Goal: Navigation & Orientation: Find specific page/section

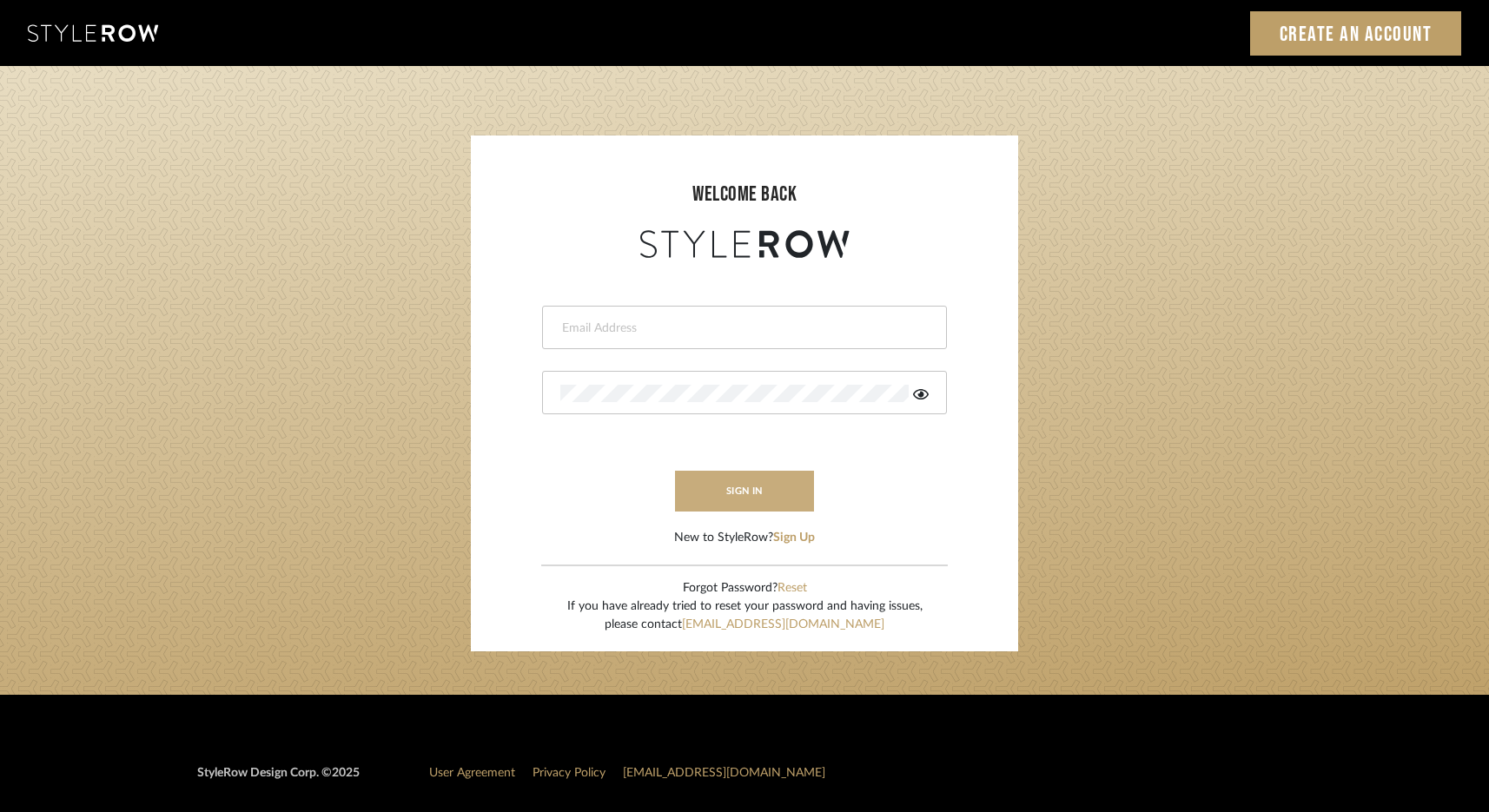
type input "elliotsaeidy@gmail.com"
click at [741, 490] on button "sign in" at bounding box center [745, 492] width 139 height 41
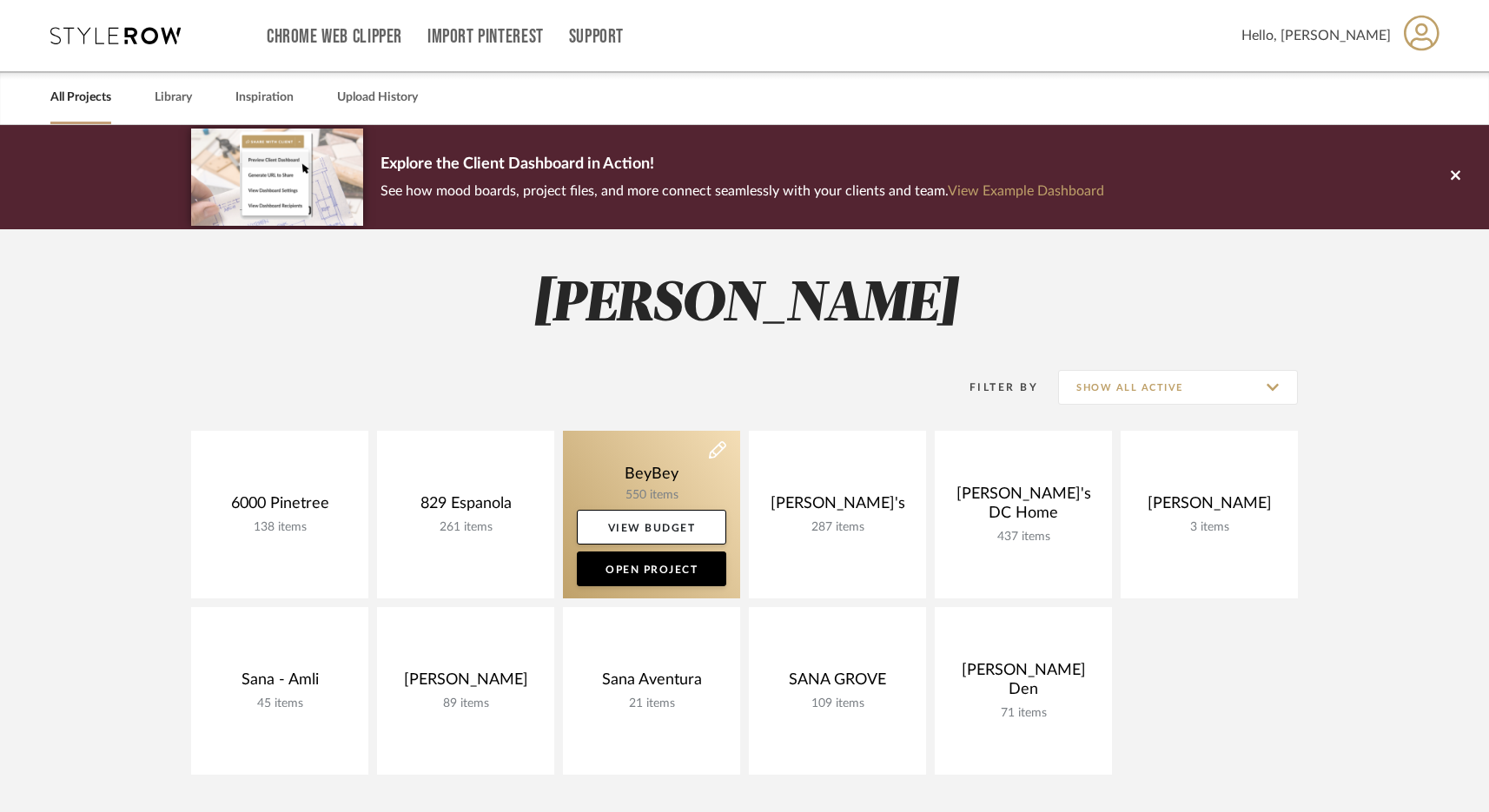
click at [640, 457] on link at bounding box center [651, 514] width 177 height 168
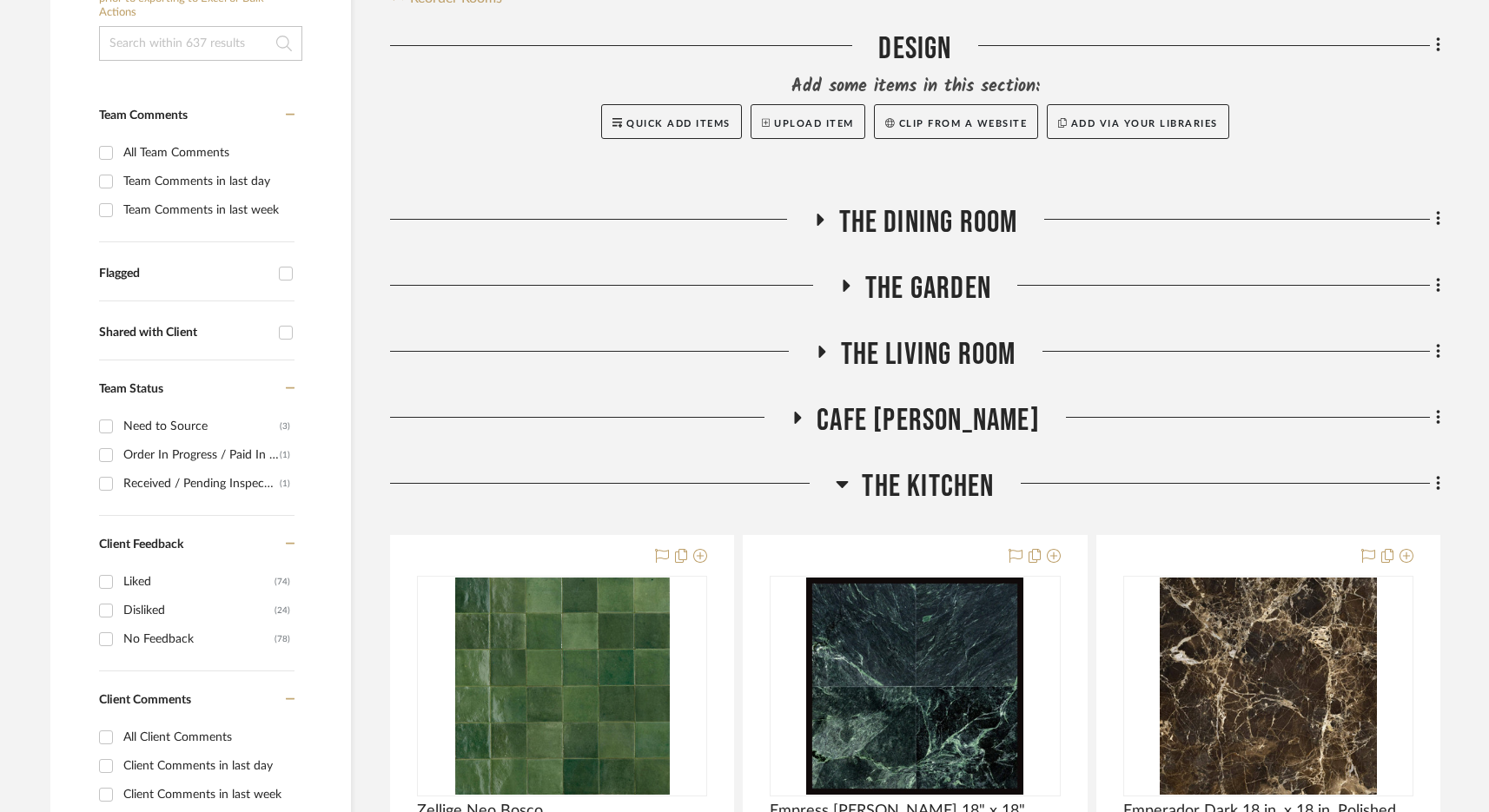
scroll to position [382, 0]
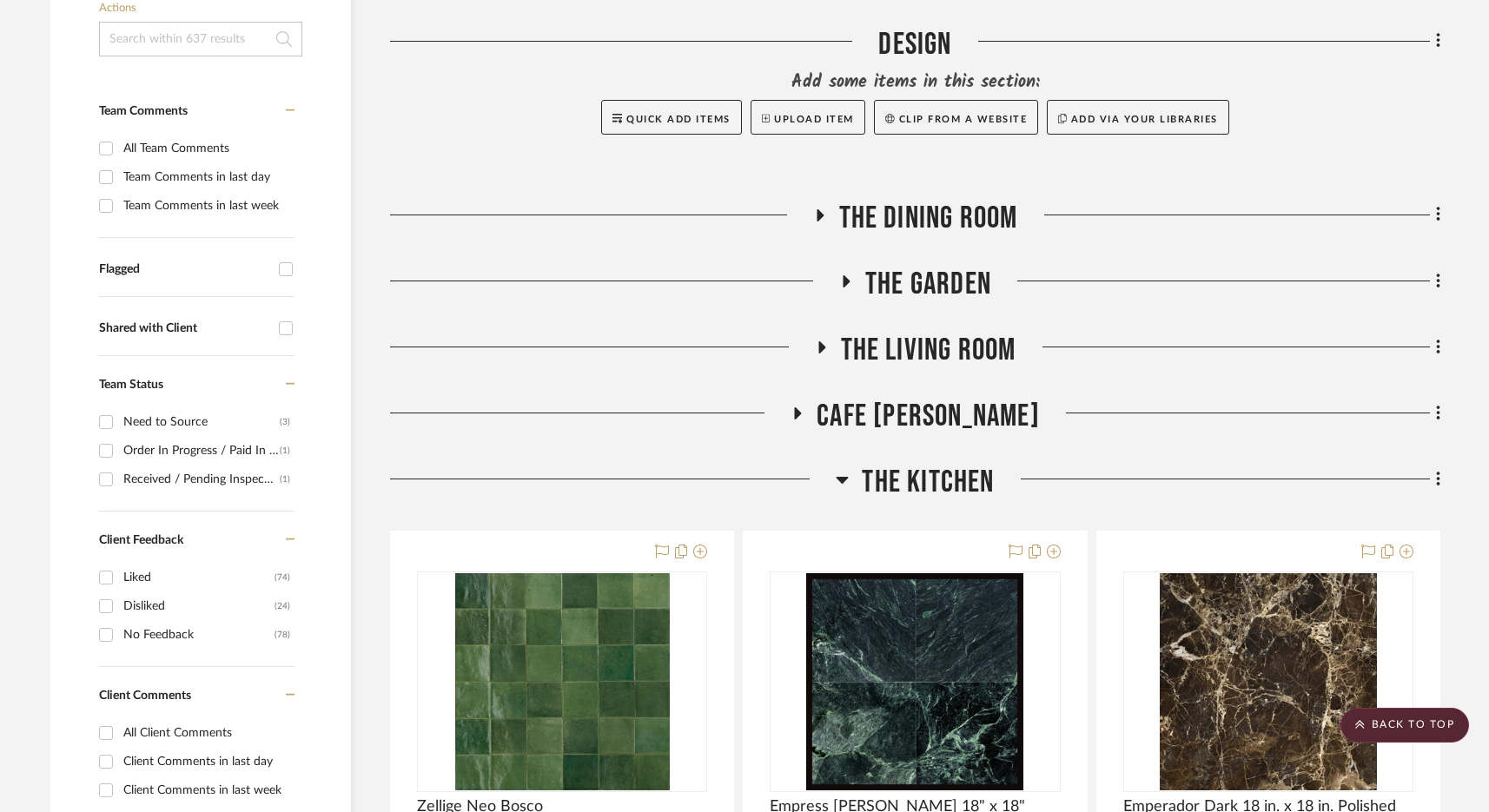
click at [950, 221] on span "The Dining Room" at bounding box center [929, 218] width 179 height 37
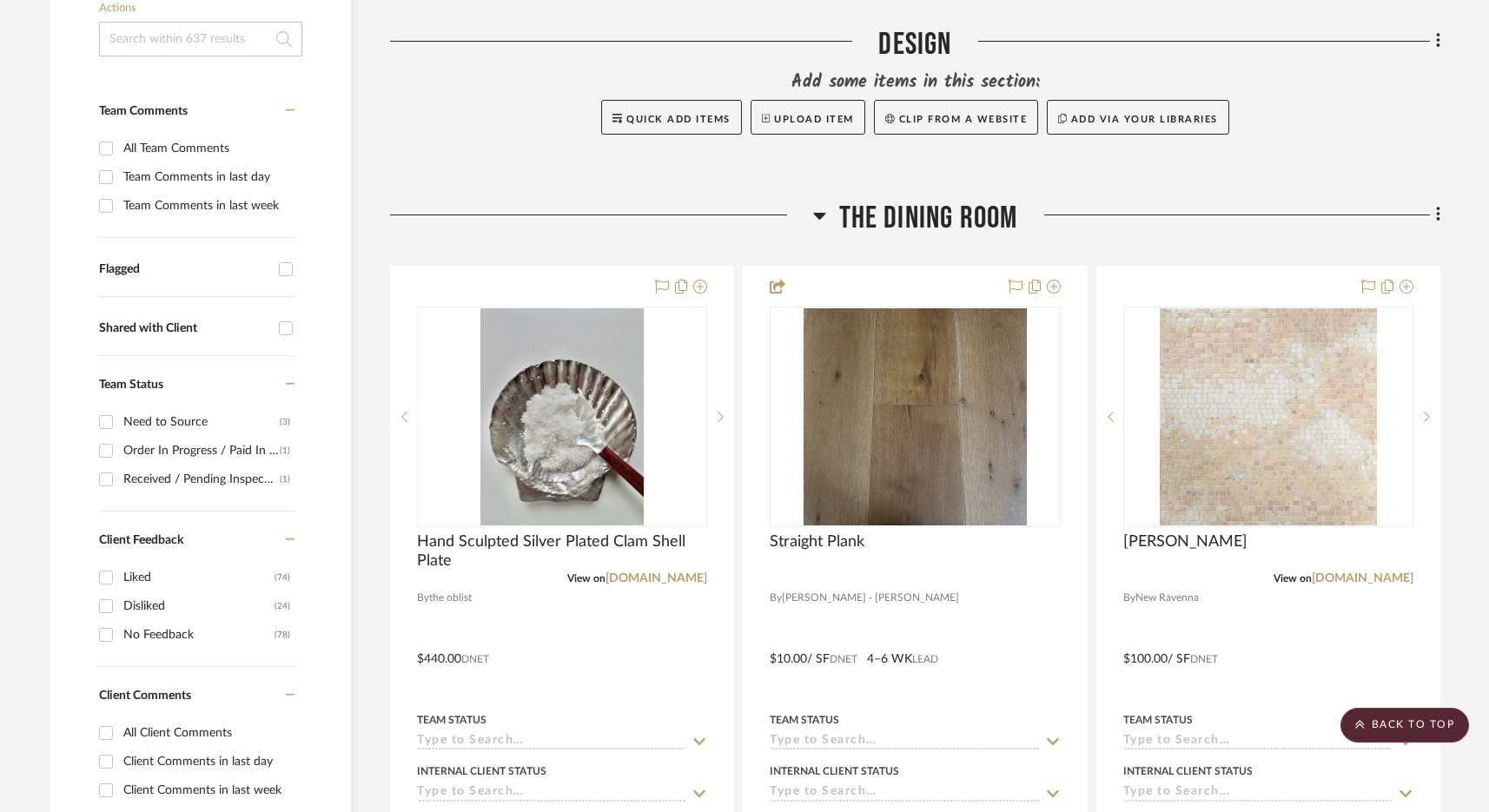
scroll to position [446, 0]
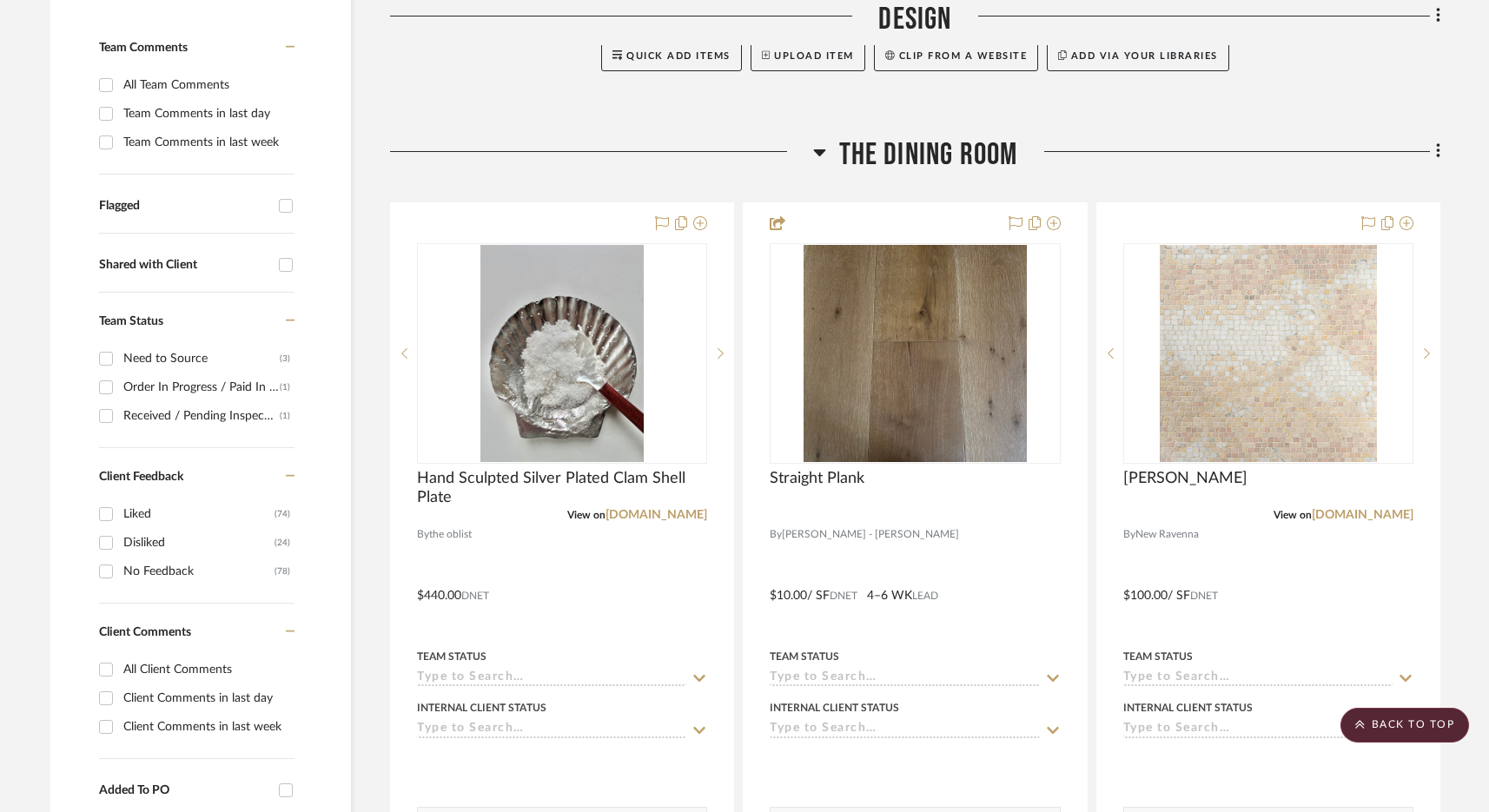
click at [962, 159] on span "The Dining Room" at bounding box center [929, 155] width 179 height 37
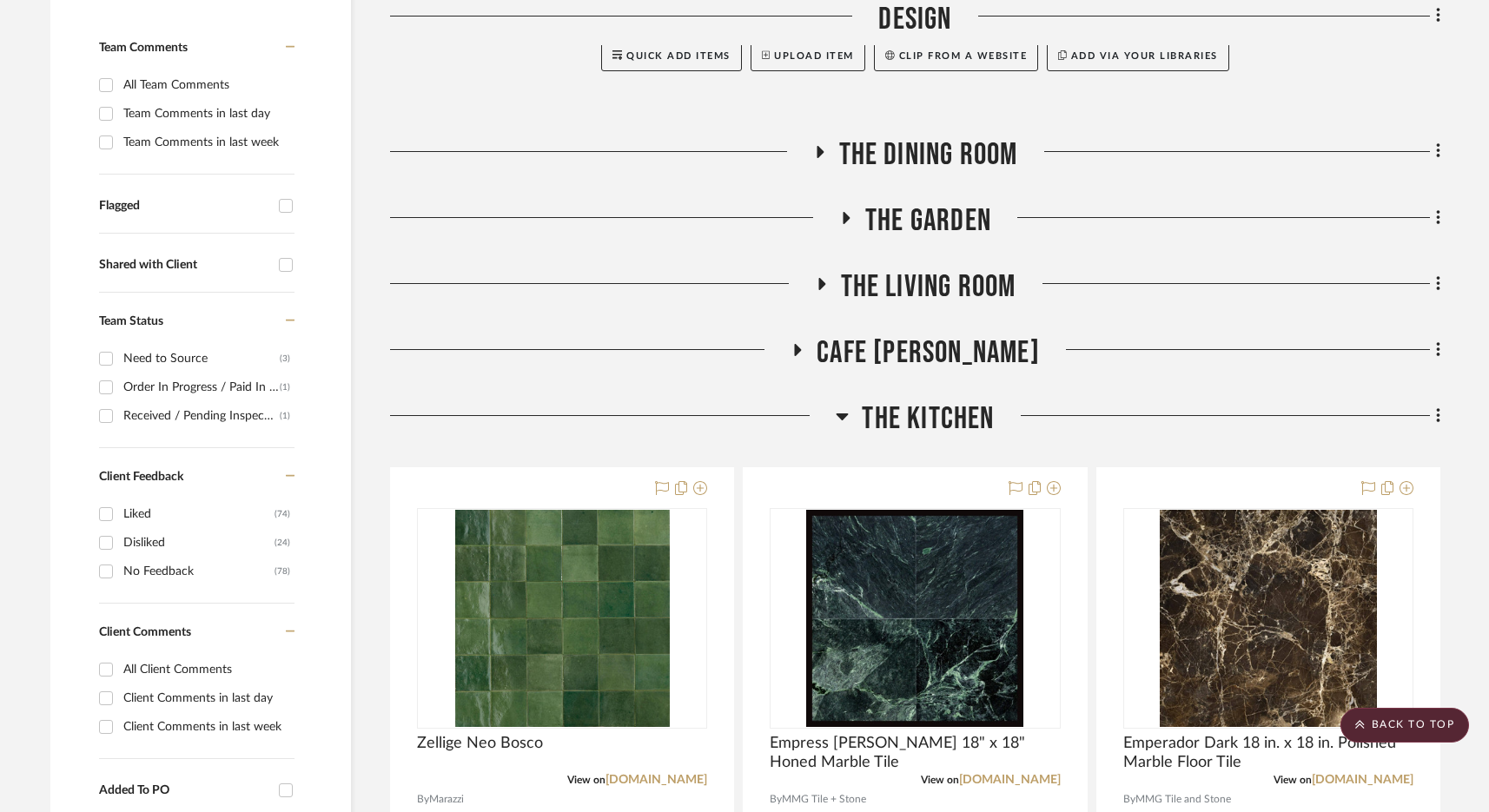
click at [896, 275] on span "The Living Room" at bounding box center [929, 288] width 175 height 37
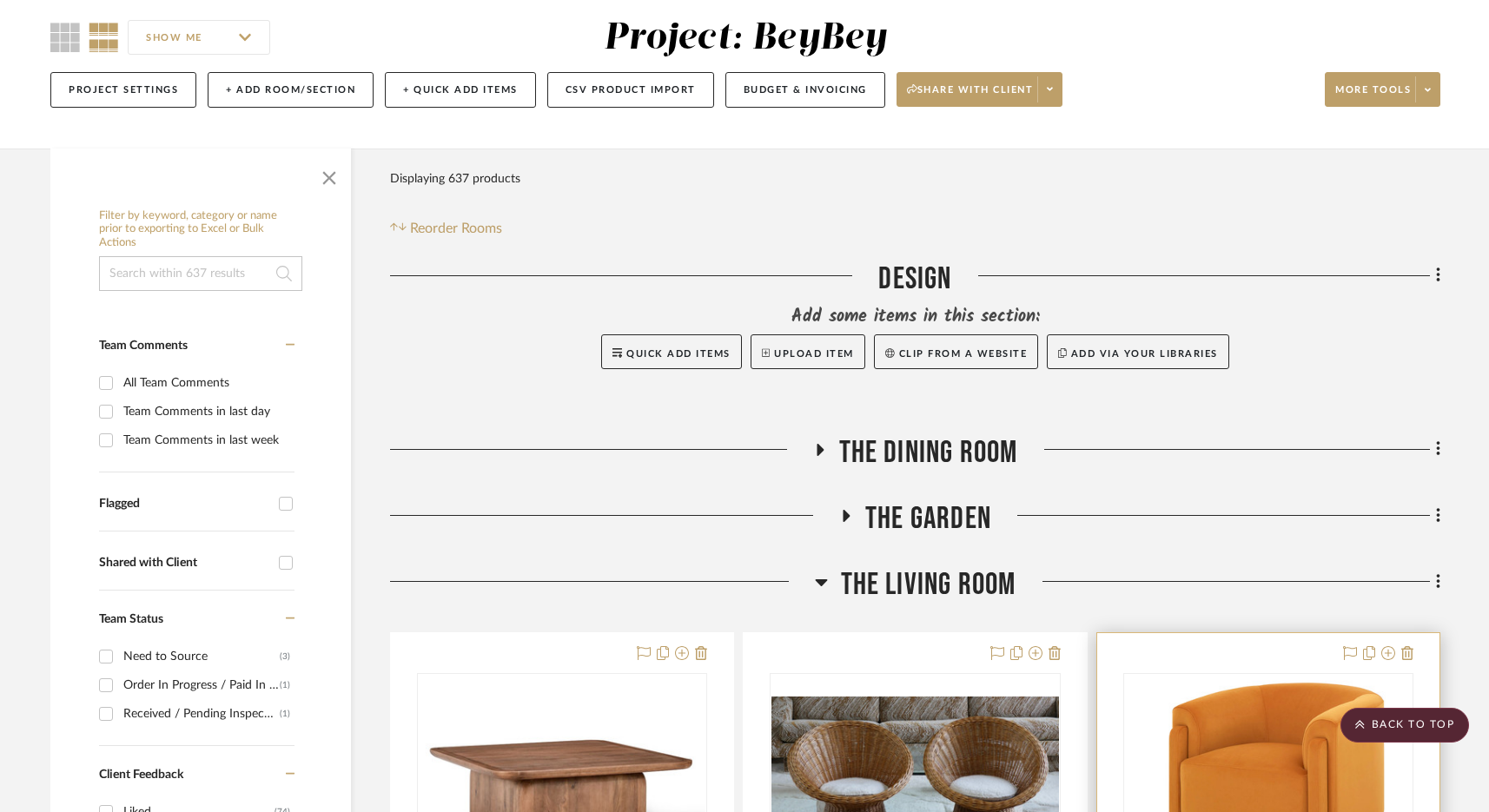
scroll to position [0, 0]
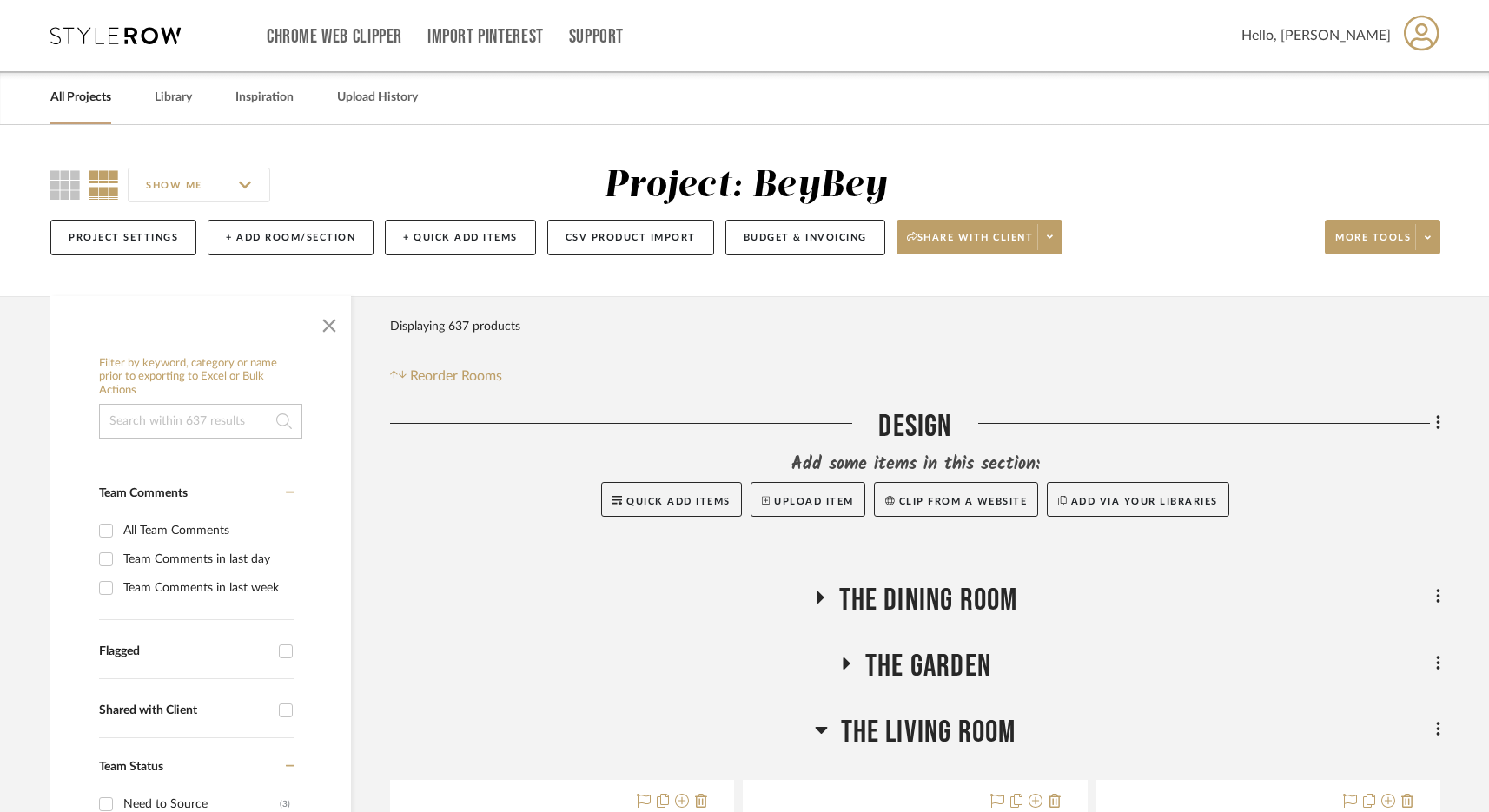
click at [942, 597] on span "The Dining Room" at bounding box center [929, 600] width 179 height 37
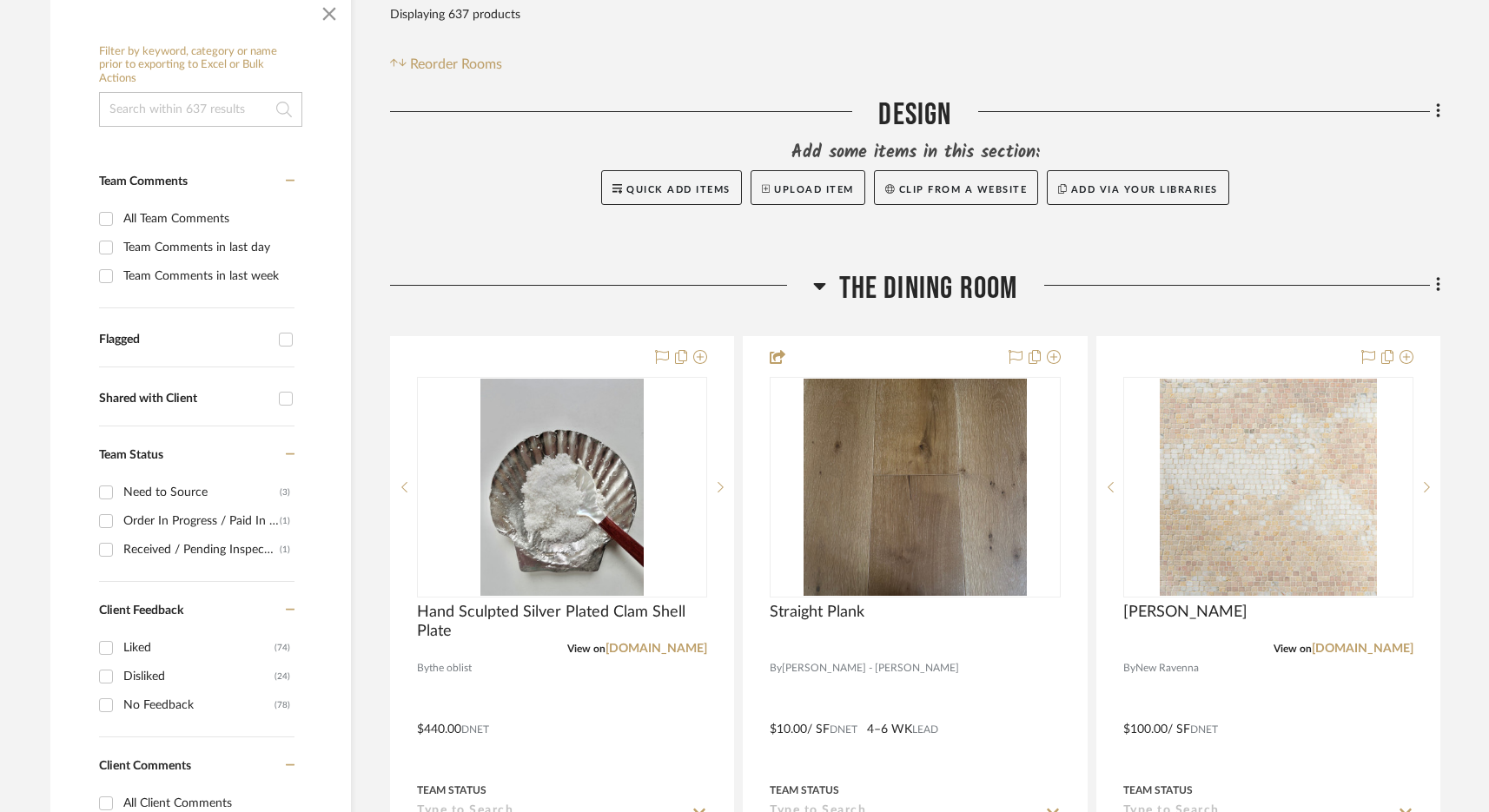
scroll to position [324, 0]
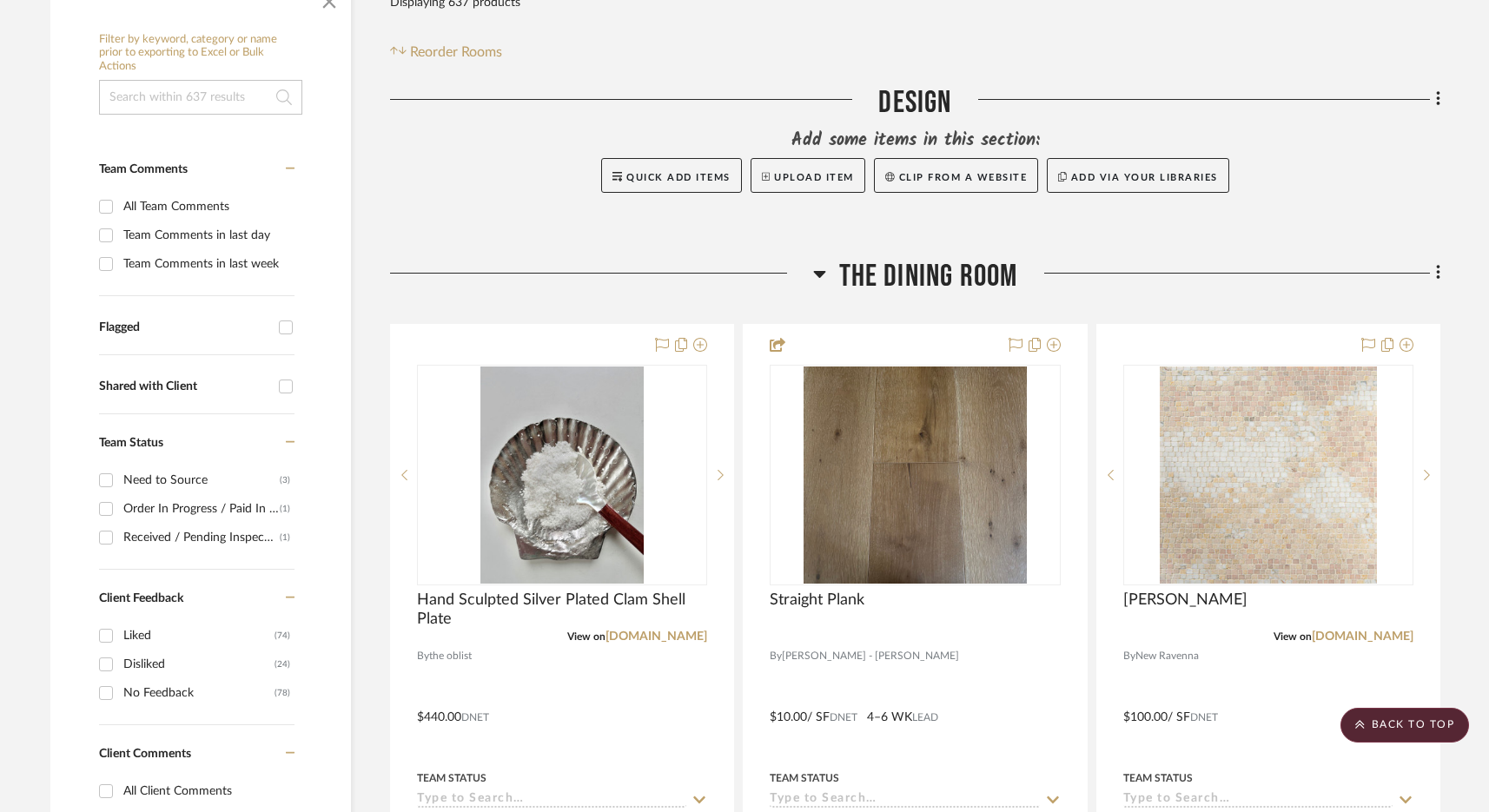
click at [962, 278] on span "The Dining Room" at bounding box center [929, 276] width 179 height 37
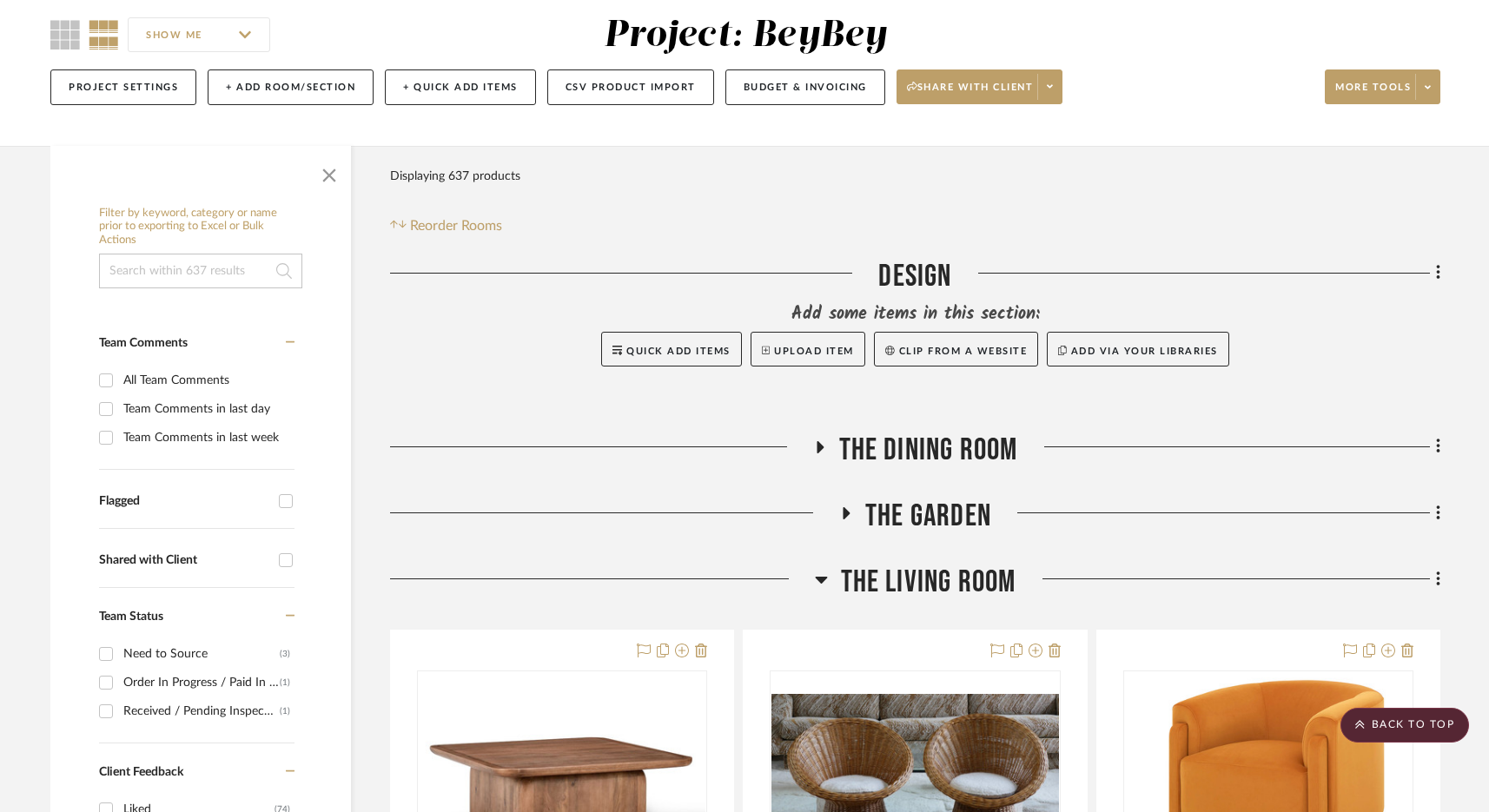
scroll to position [0, 0]
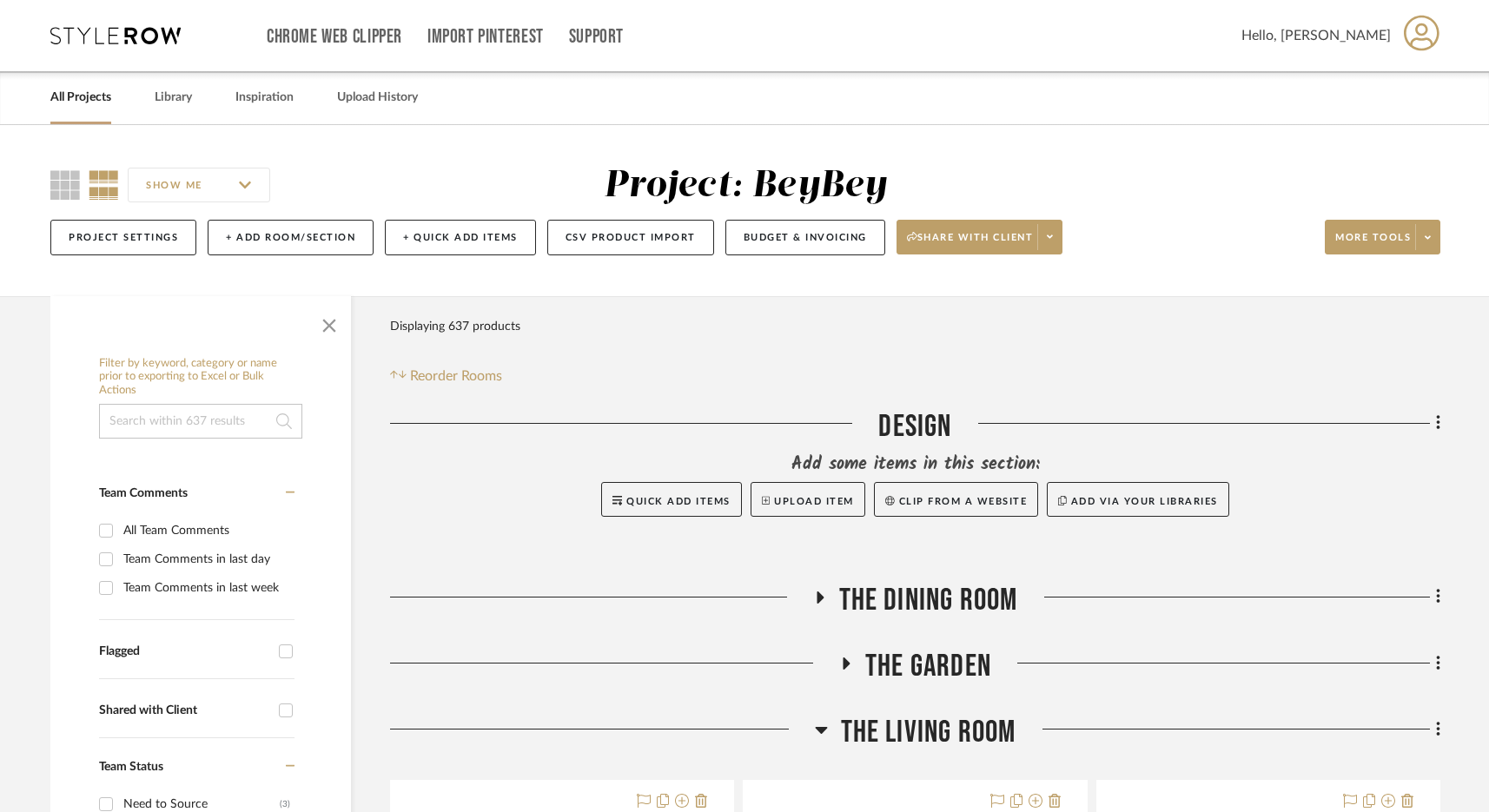
click at [47, 27] on desktop-header-v3 "Chrome Web Clipper Import Pinterest Support All Projects Library Inspiration Up…" at bounding box center [744, 63] width 1440 height 125
click at [122, 29] on icon at bounding box center [115, 36] width 130 height 18
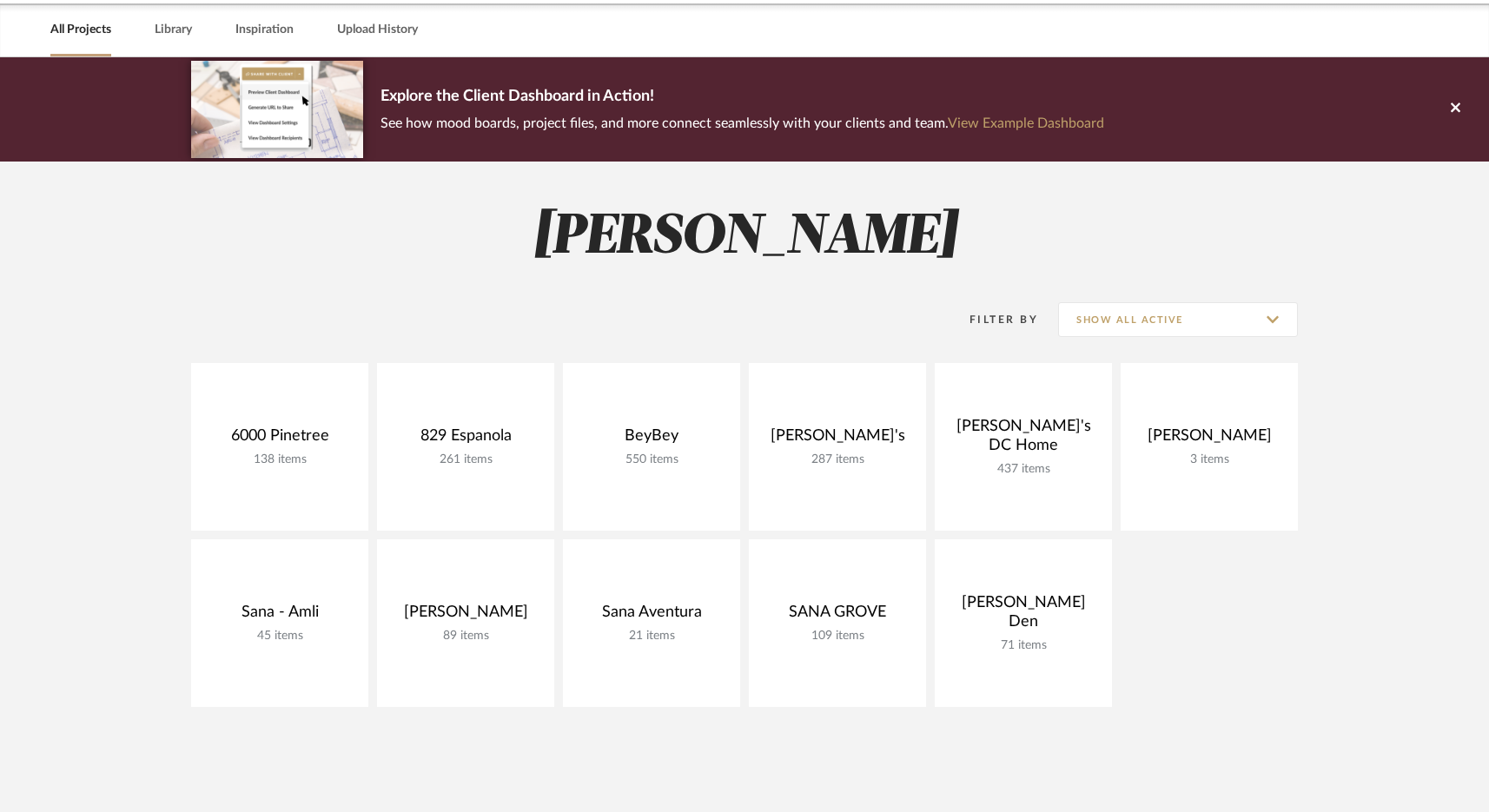
scroll to position [71, 0]
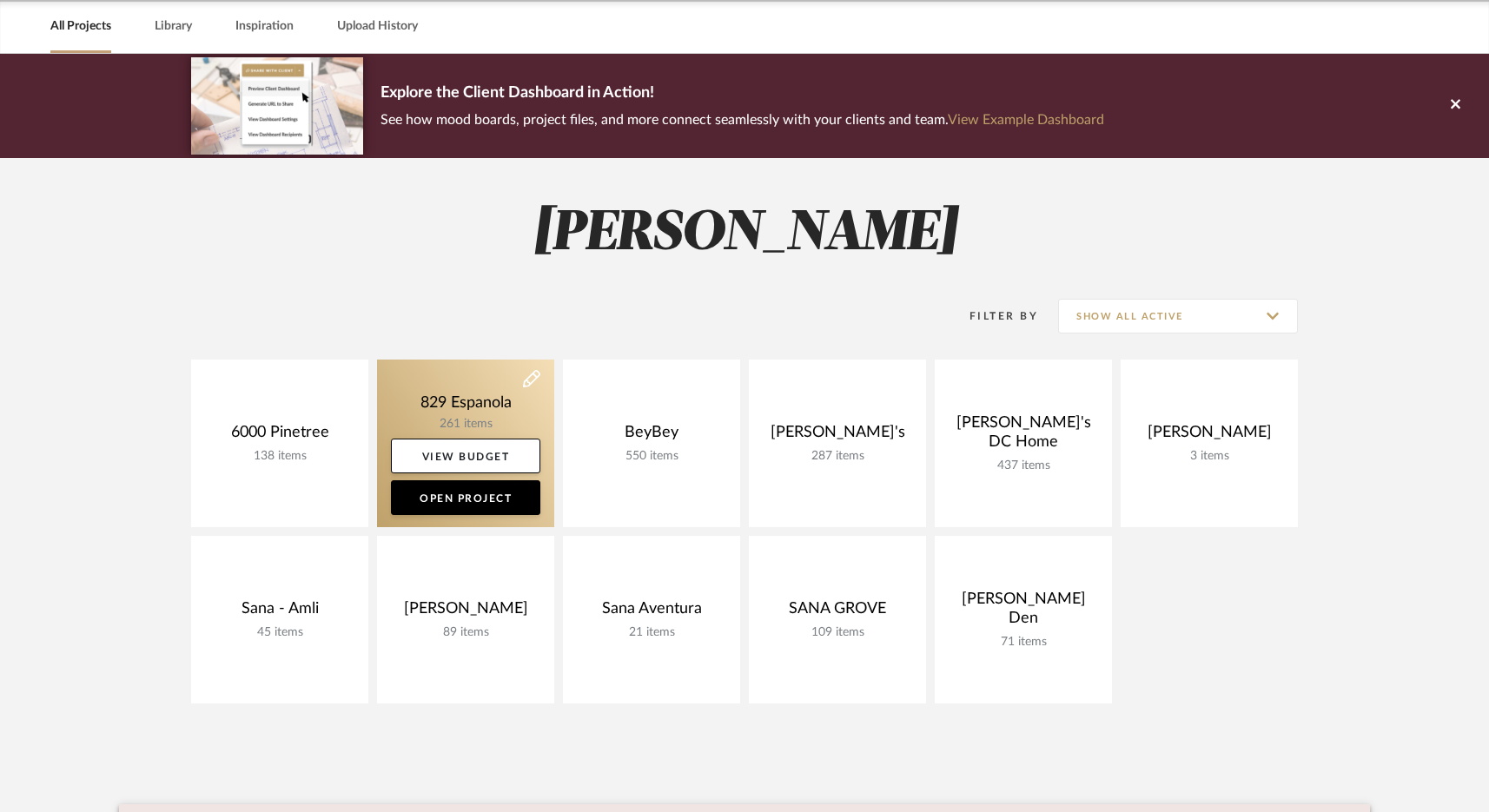
click at [441, 410] on link at bounding box center [465, 443] width 177 height 168
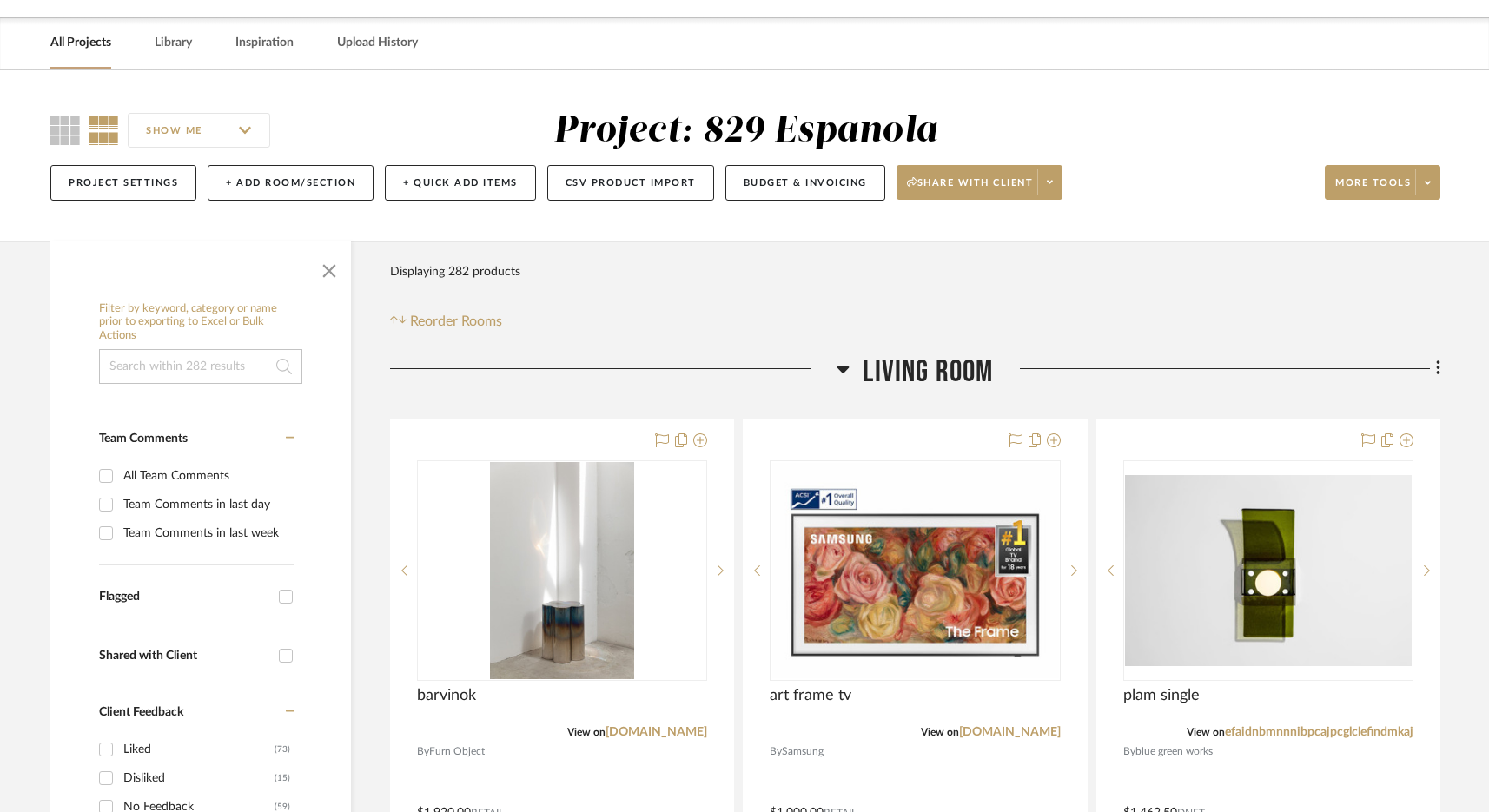
click at [932, 355] on span "Living Room" at bounding box center [928, 372] width 130 height 37
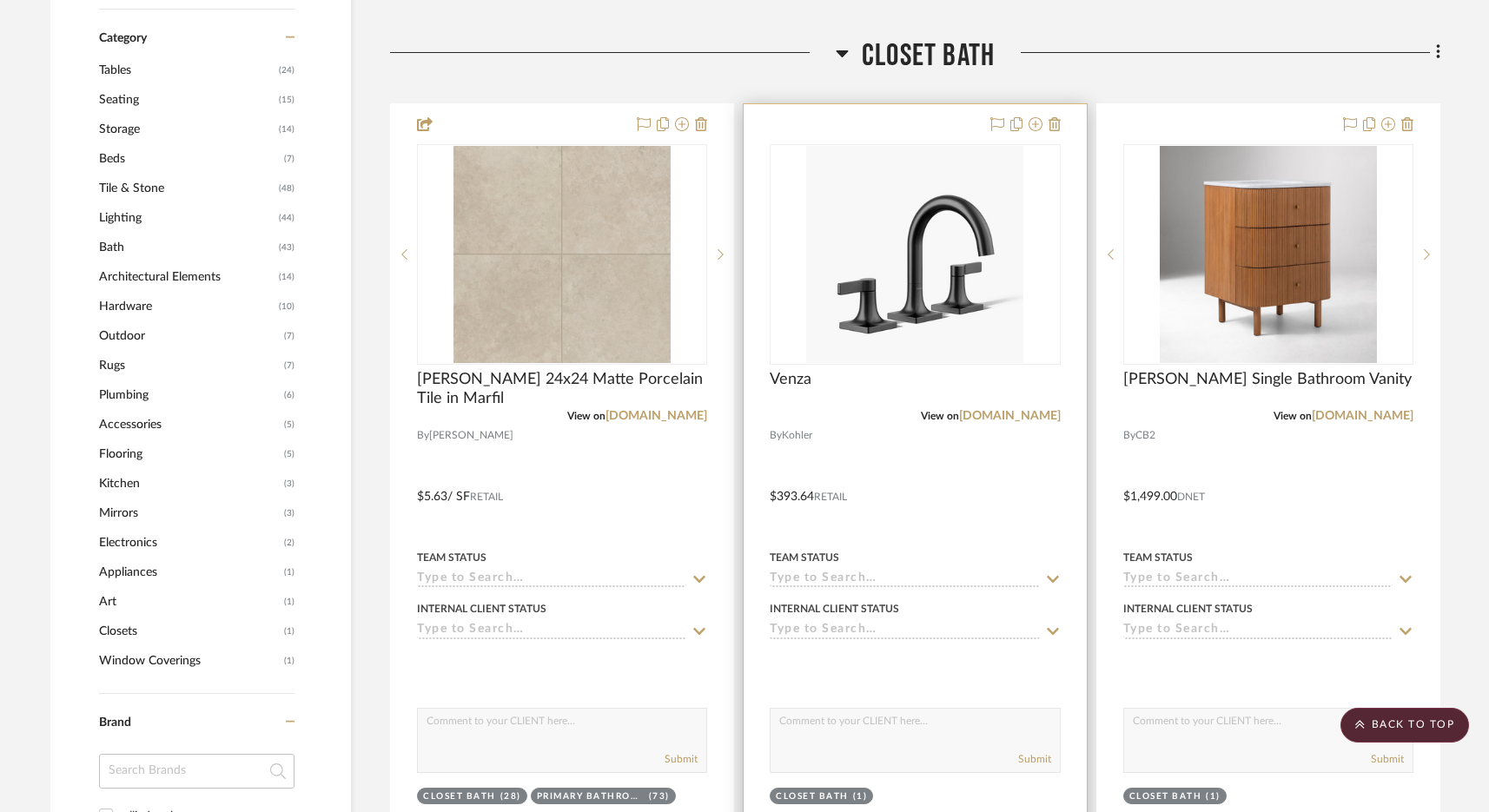
scroll to position [1031, 0]
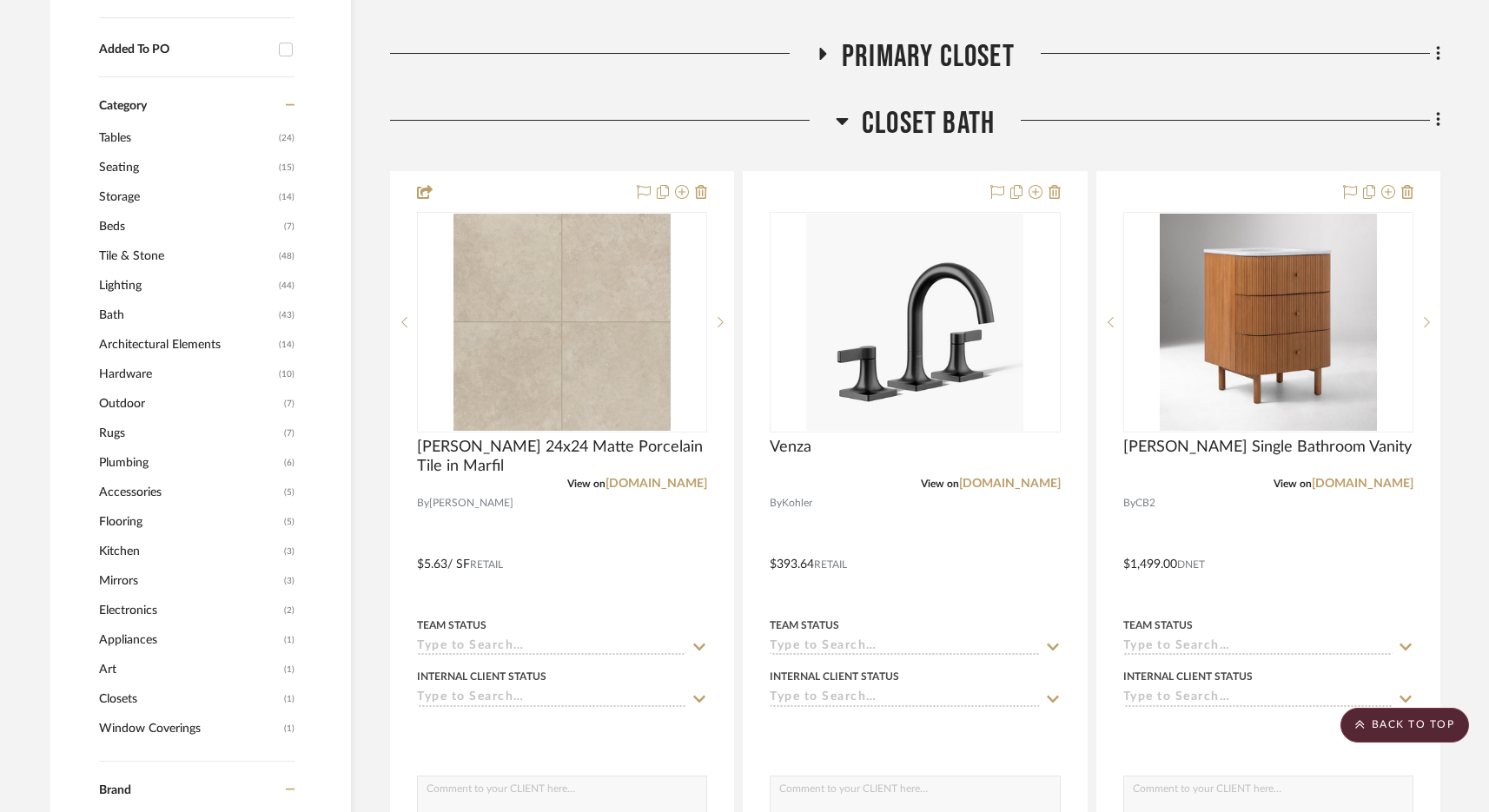
click at [939, 125] on span "Closet Bath" at bounding box center [929, 124] width 133 height 37
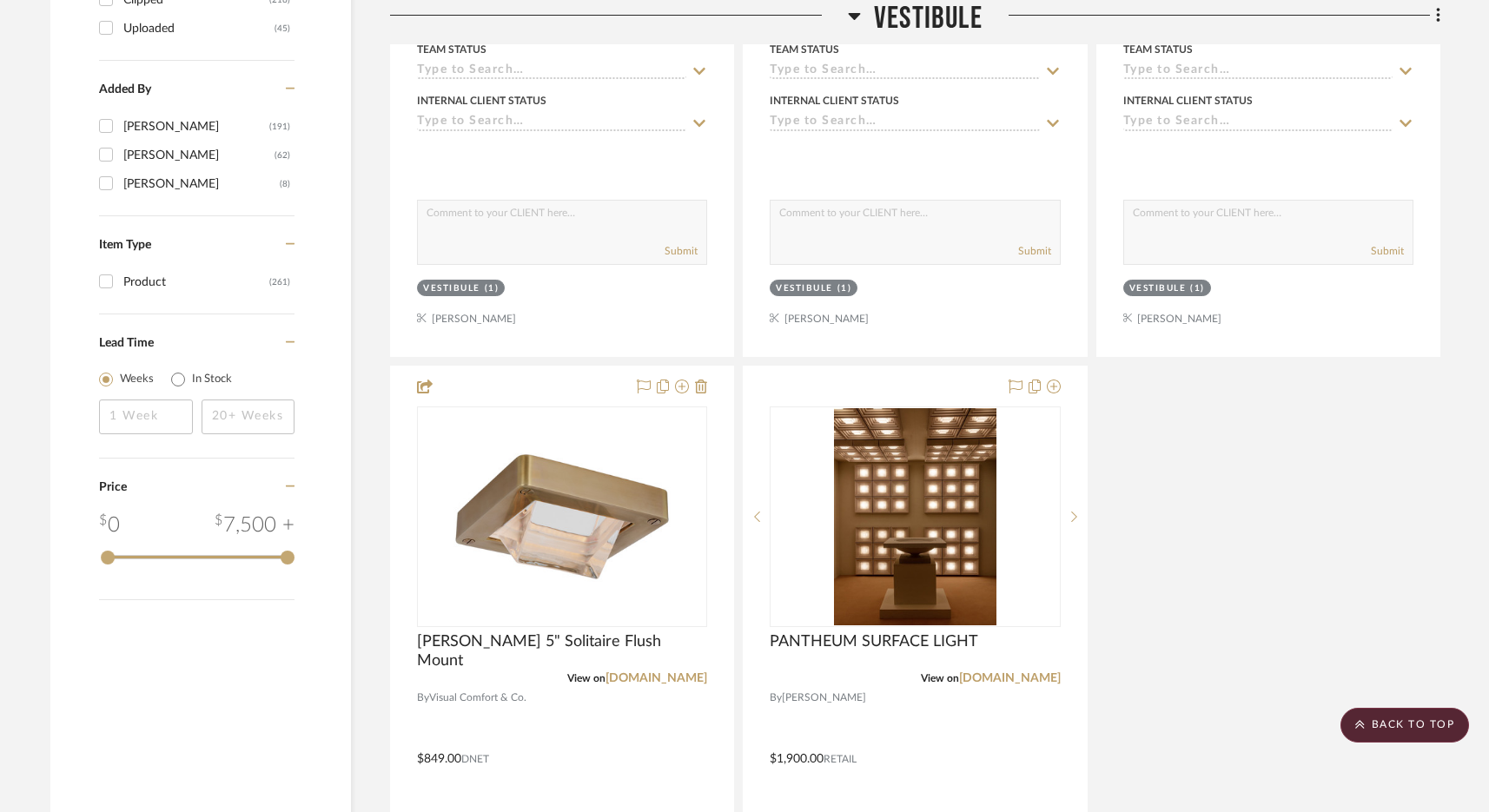
scroll to position [2910, 0]
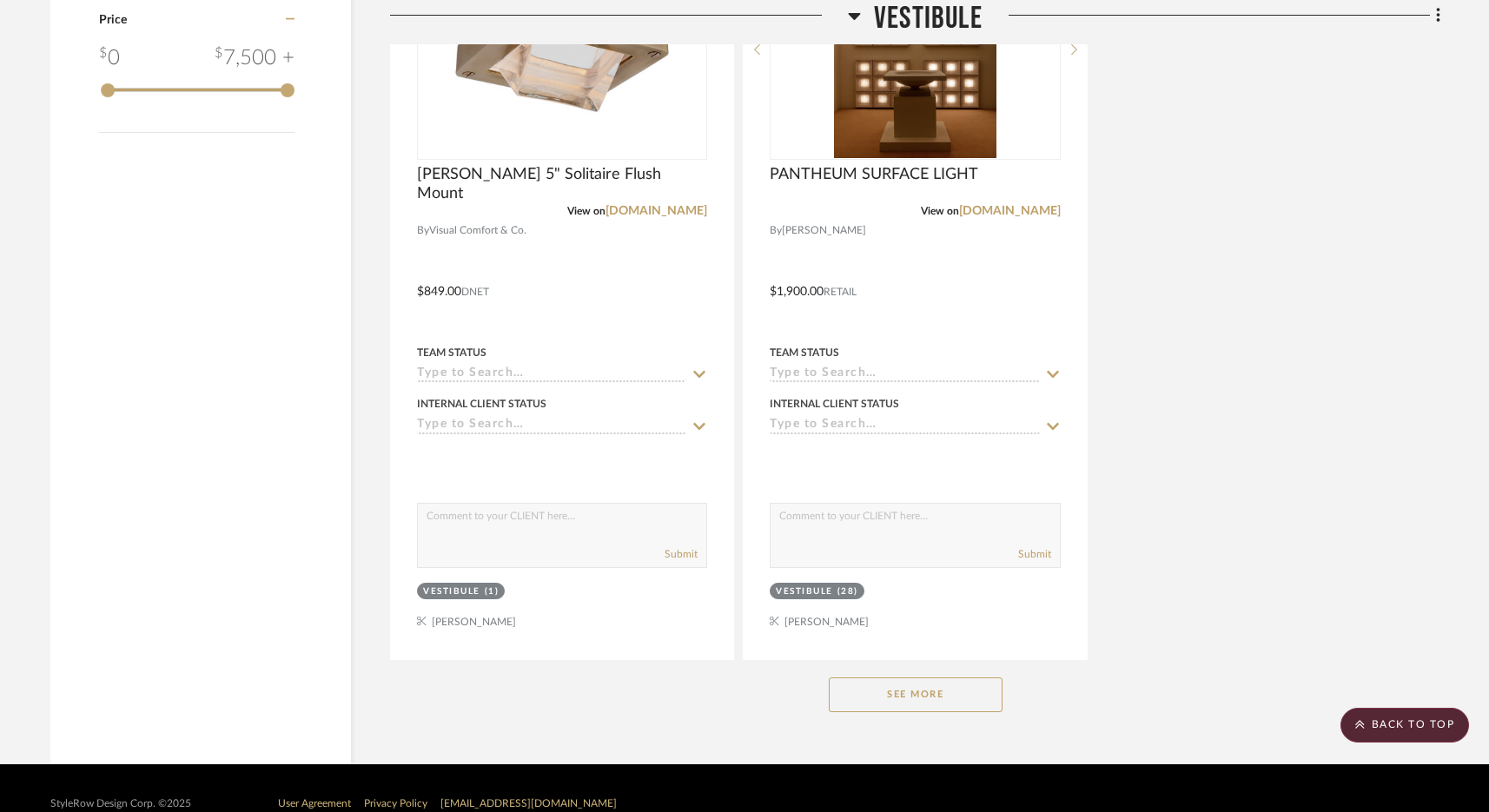
click at [908, 691] on button "See More" at bounding box center [916, 694] width 173 height 35
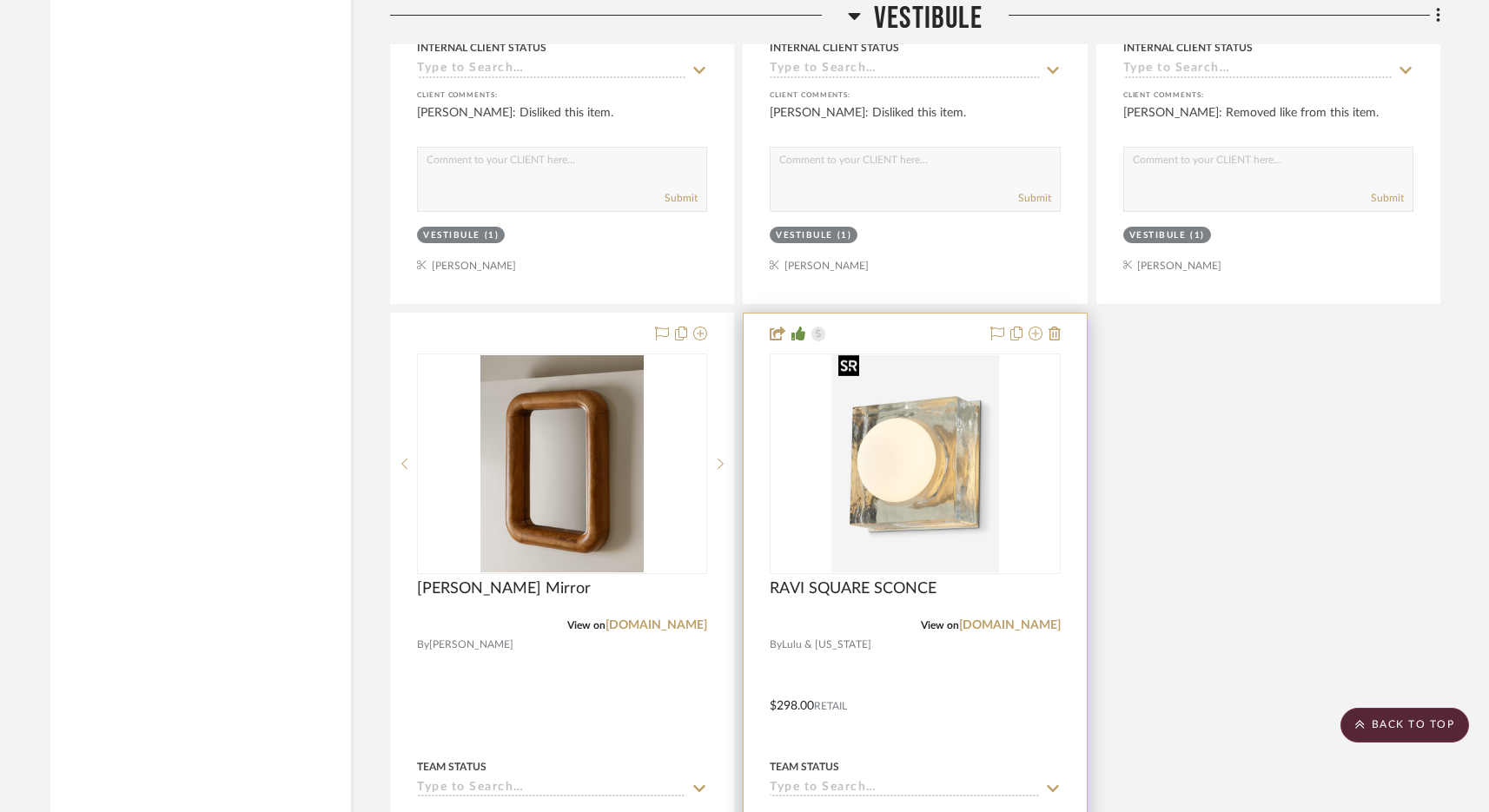
scroll to position [7924, 0]
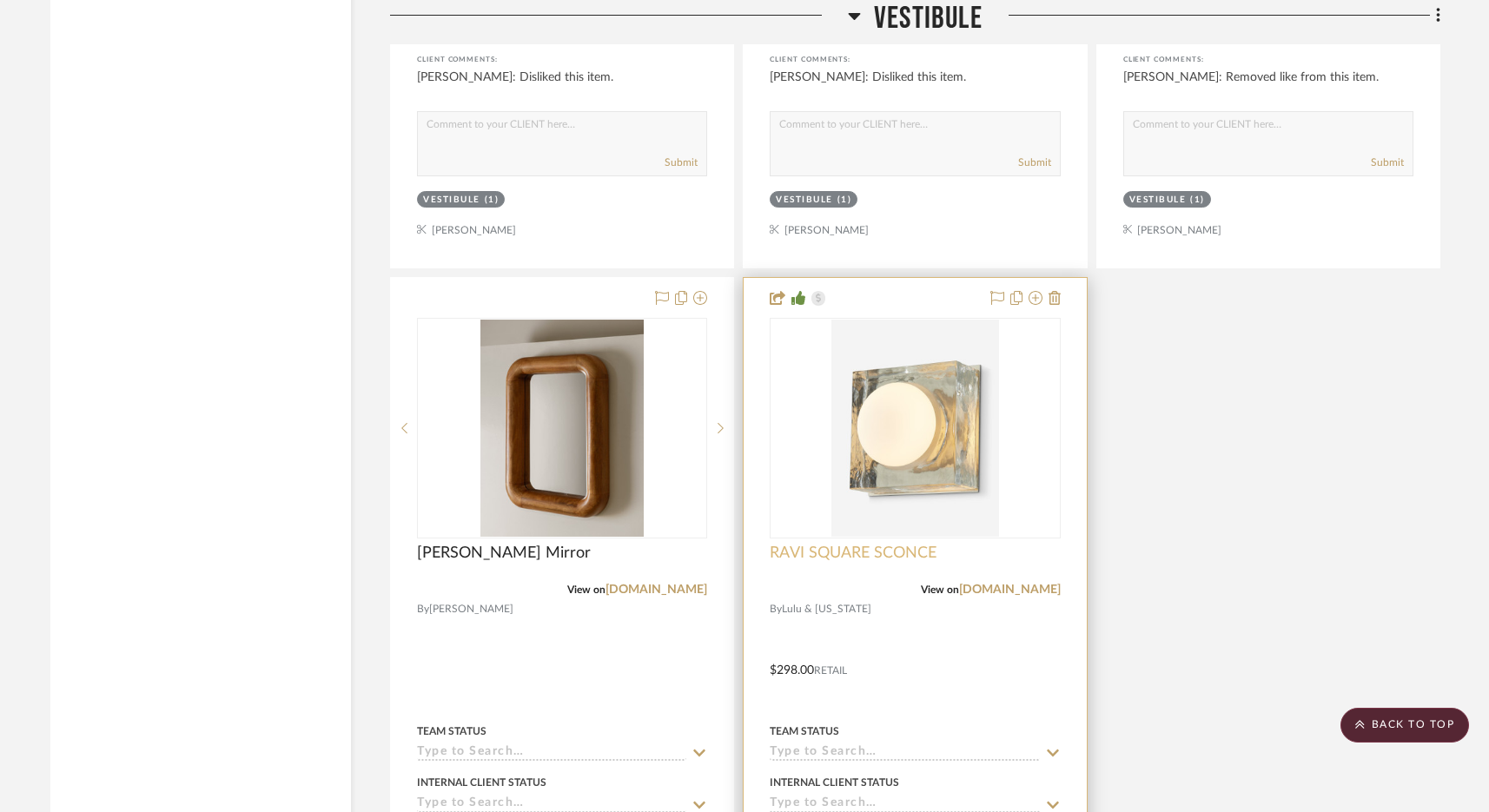
click at [901, 543] on span "RAVI SQUARE SCONCE" at bounding box center [854, 553] width 167 height 19
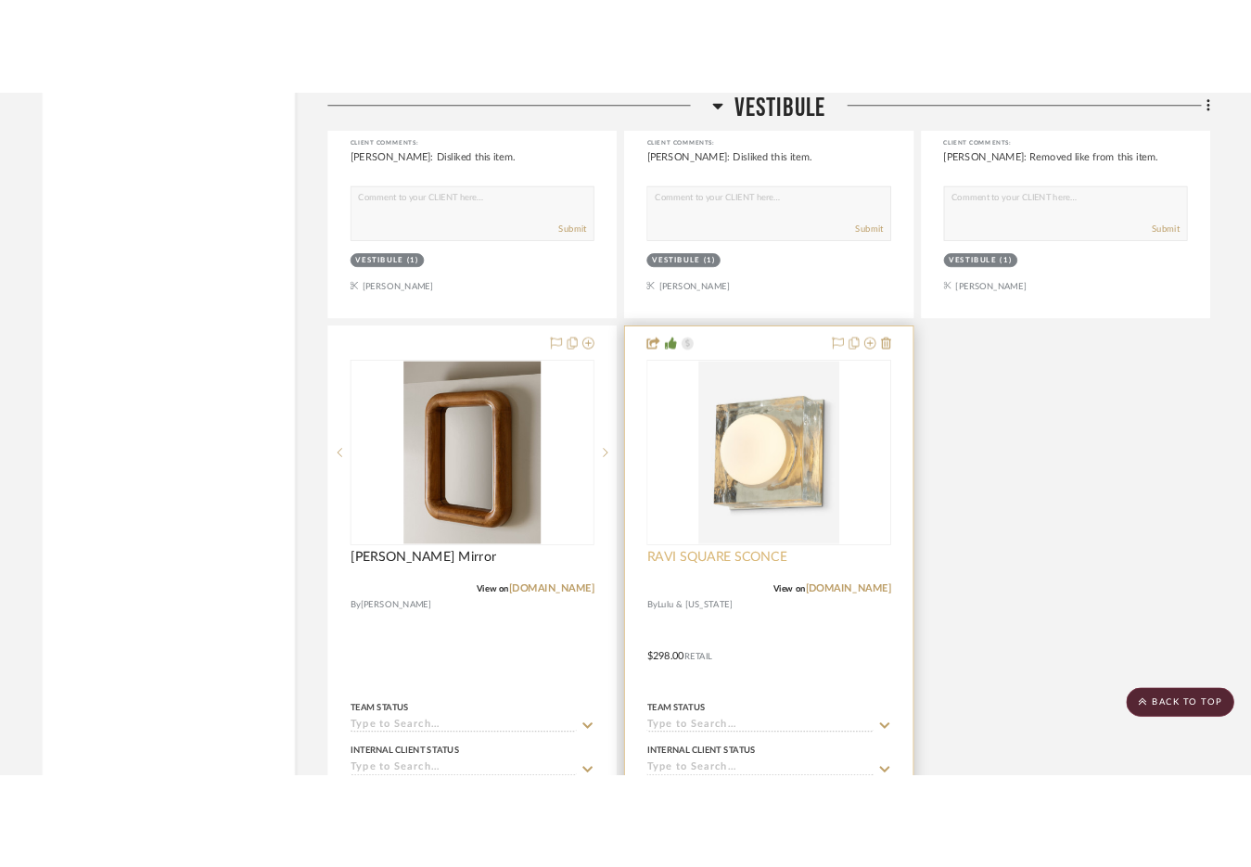
scroll to position [0, 0]
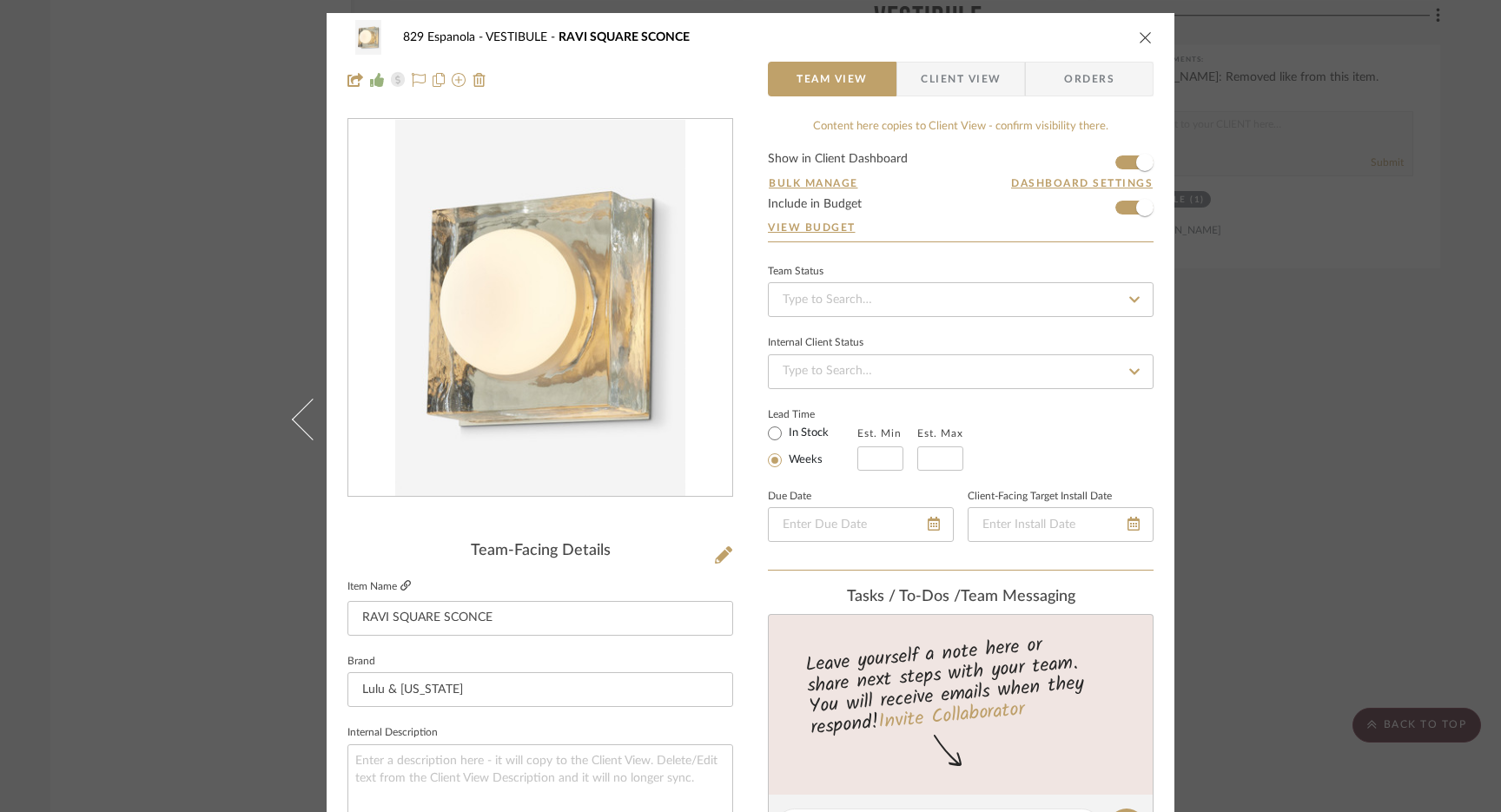
click at [402, 588] on icon at bounding box center [405, 584] width 10 height 10
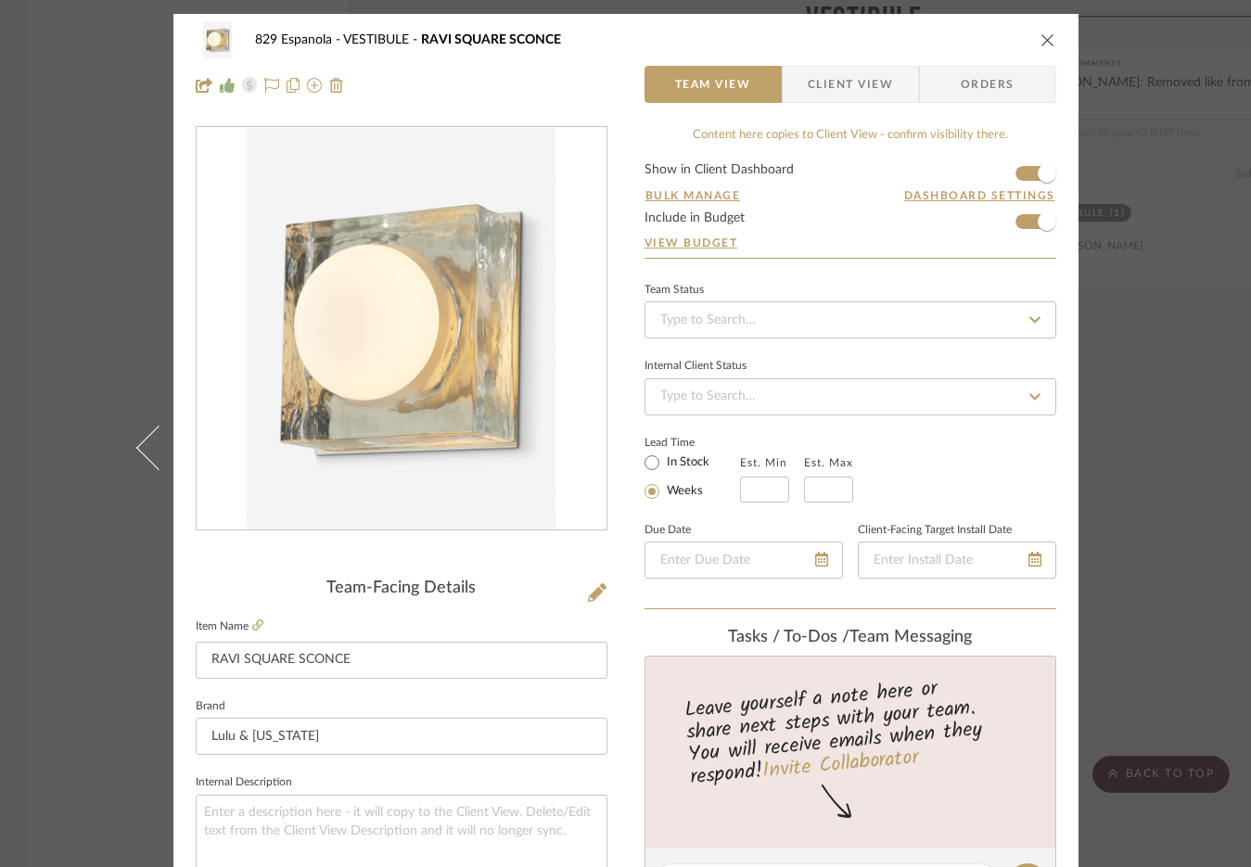
click at [1040, 40] on icon "close" at bounding box center [1047, 39] width 15 height 15
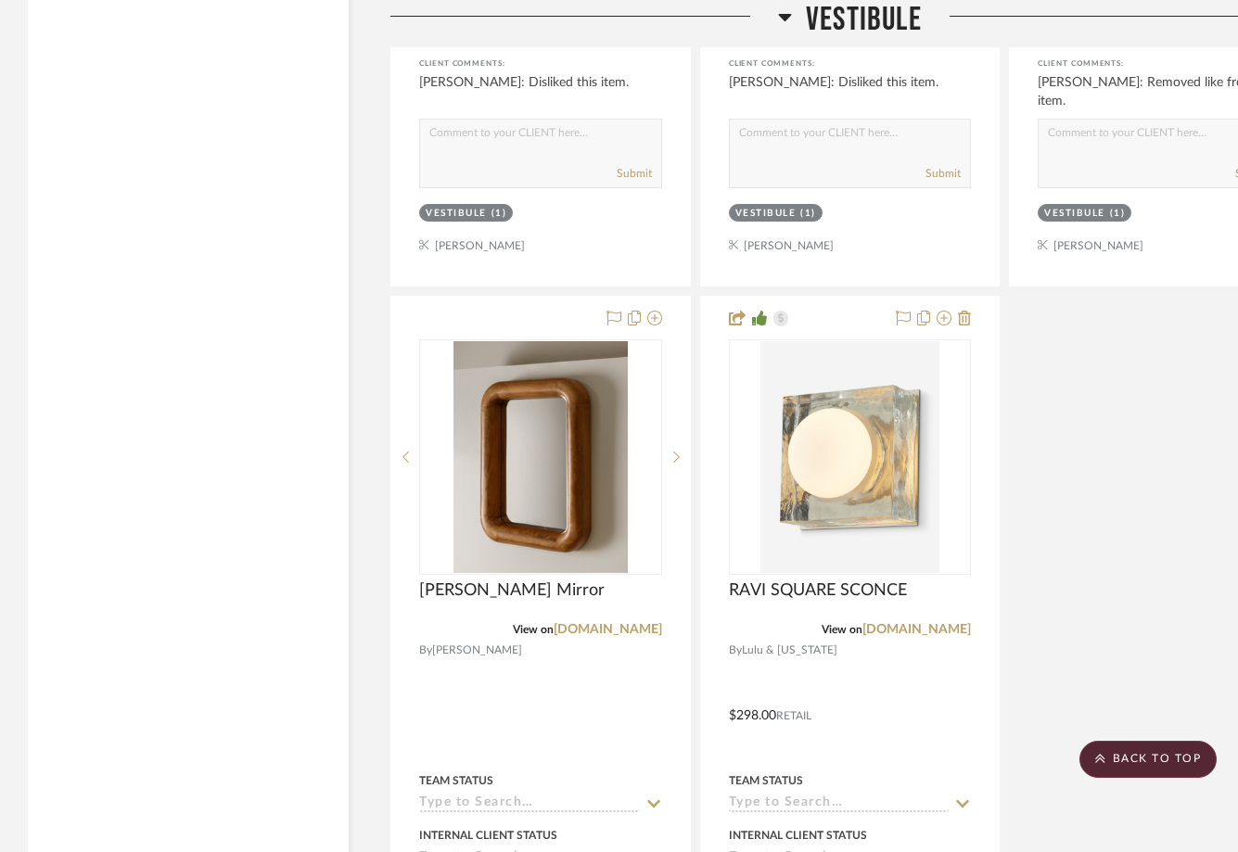
click at [855, 19] on span "VESTIBULE" at bounding box center [864, 20] width 116 height 40
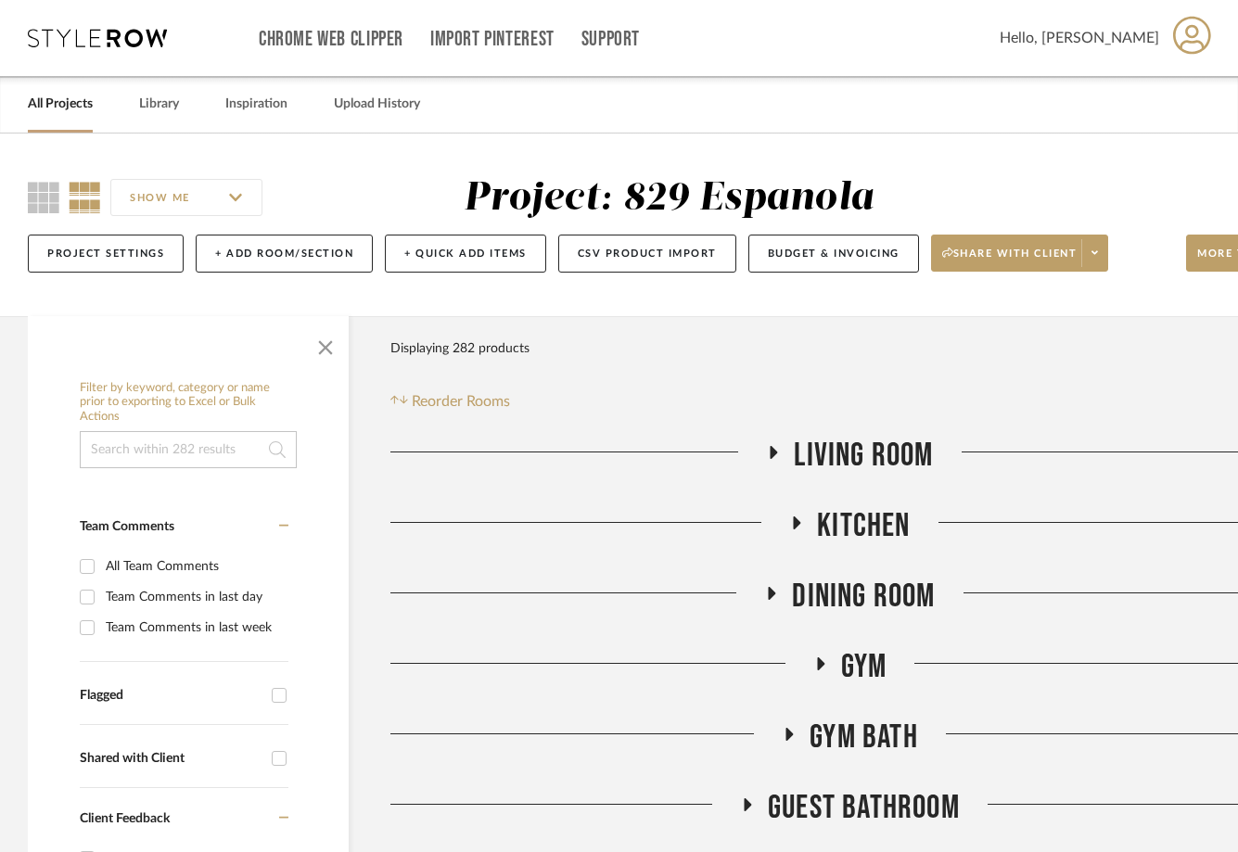
click at [108, 25] on div "Chrome Web Clipper Import Pinterest Support All Projects Library Inspiration Up…" at bounding box center [620, 38] width 1184 height 76
click at [108, 40] on icon at bounding box center [97, 38] width 139 height 19
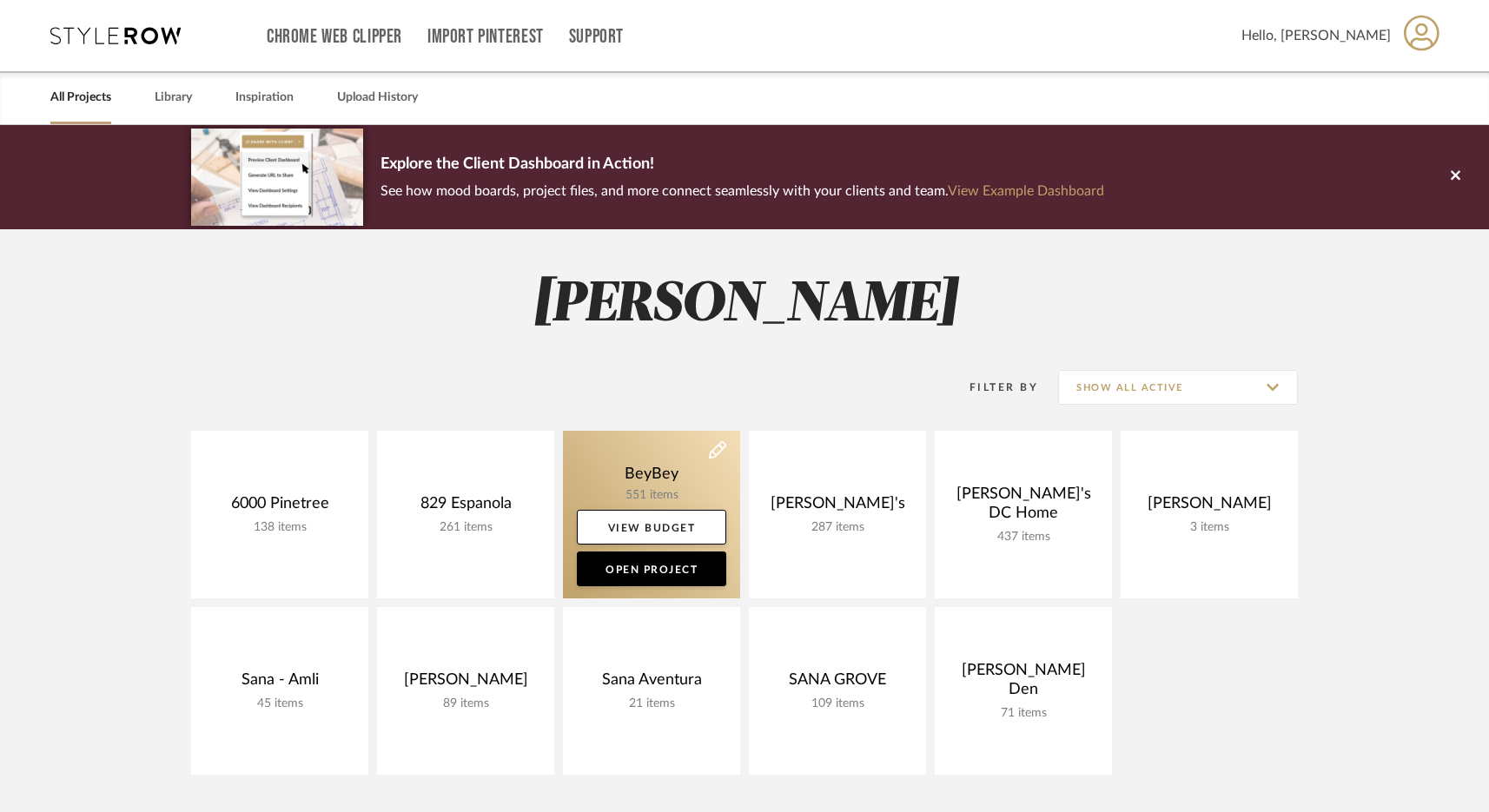
click at [635, 476] on link at bounding box center [651, 514] width 177 height 168
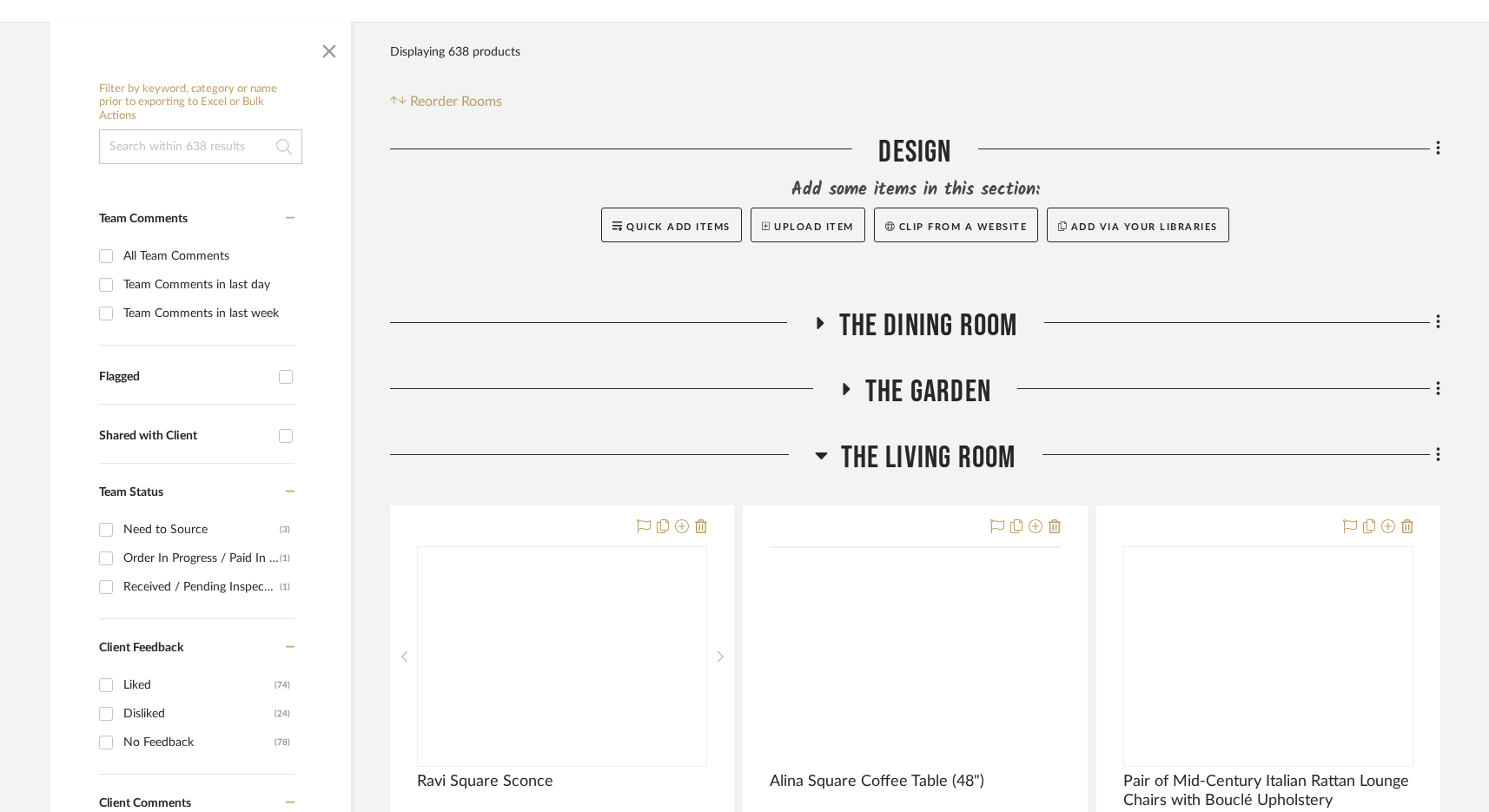
scroll to position [318, 0]
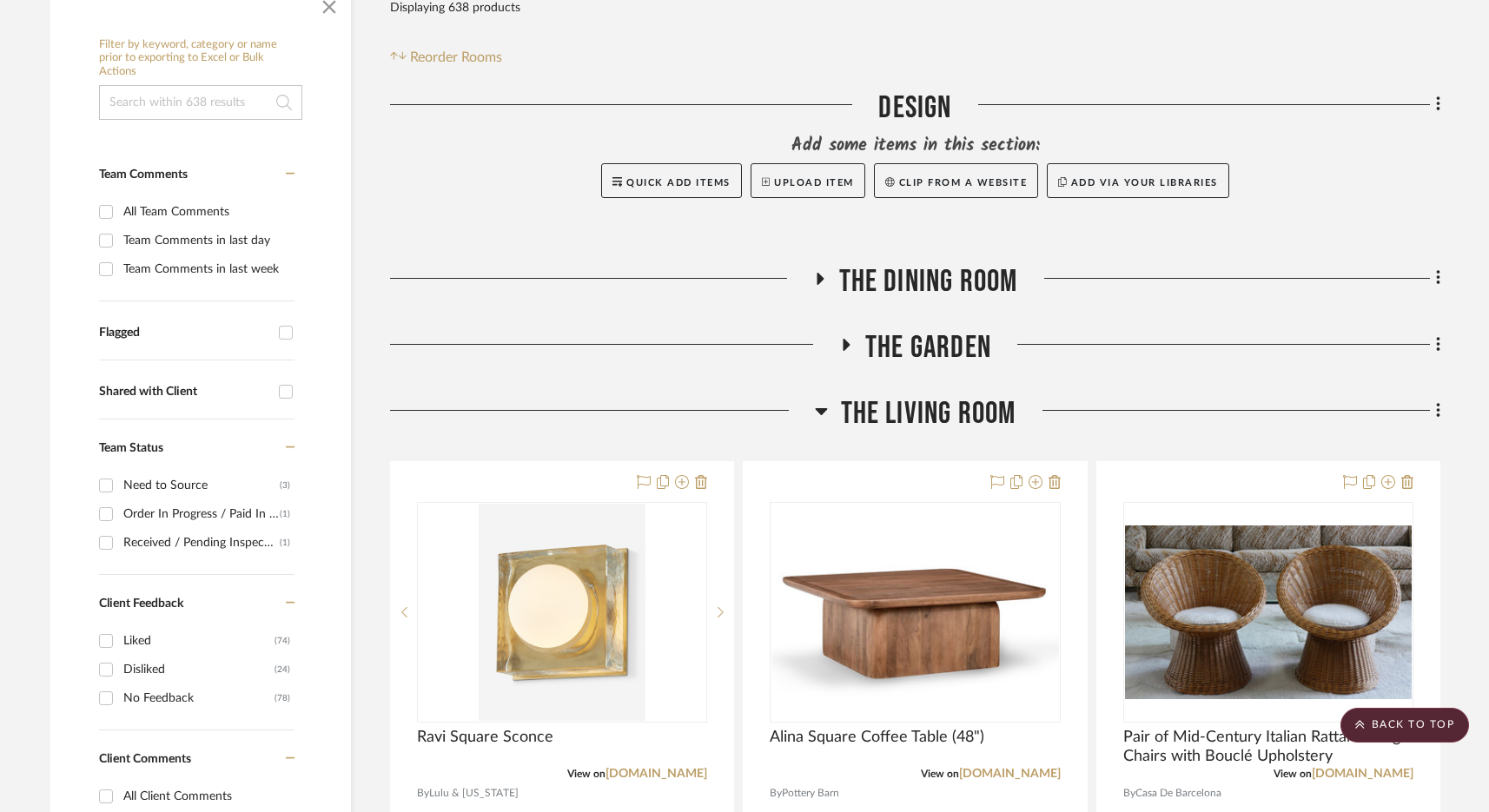
click at [937, 355] on span "The Garden" at bounding box center [929, 347] width 126 height 37
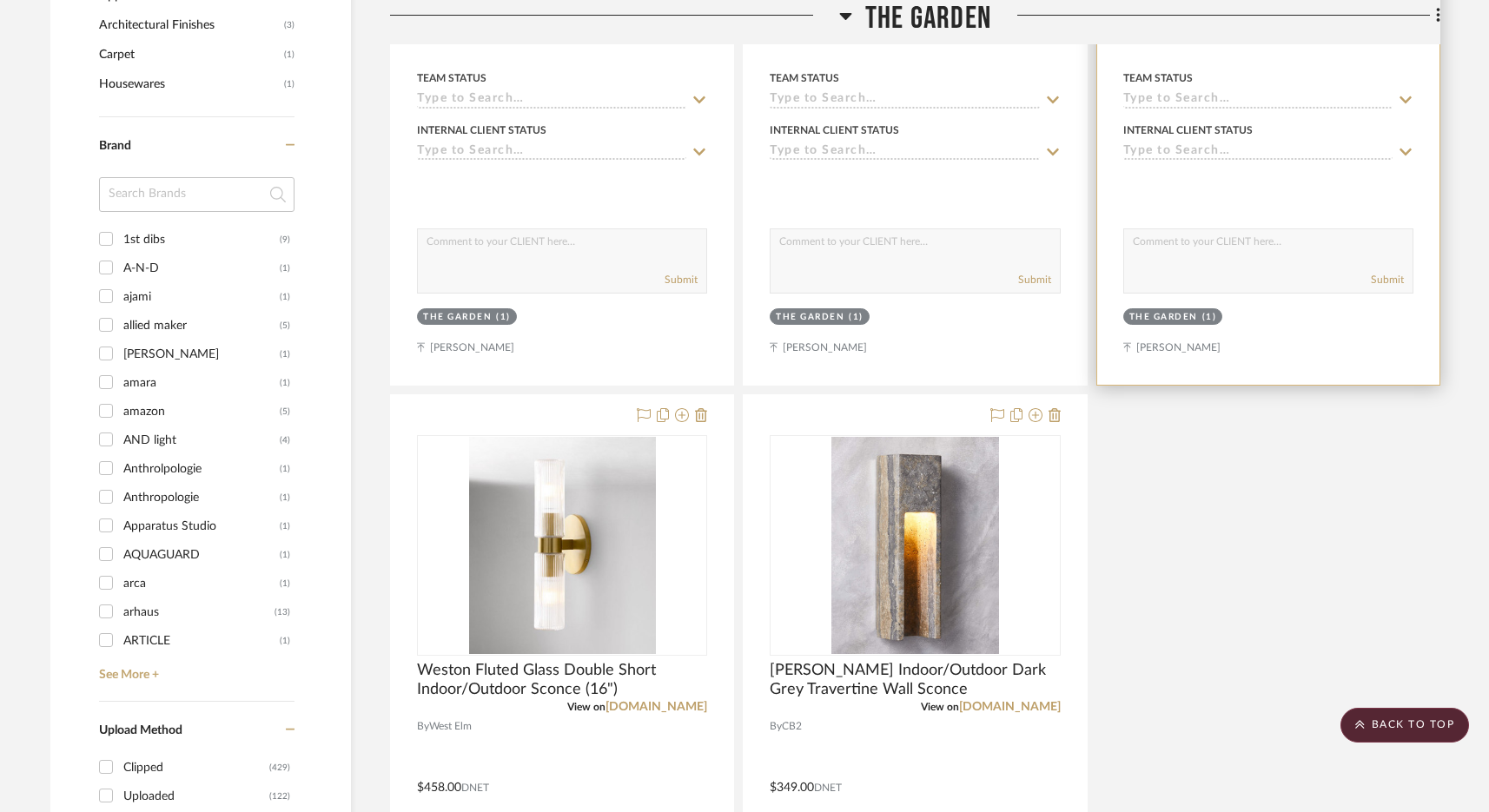
scroll to position [1904, 0]
